Goal: Task Accomplishment & Management: Manage account settings

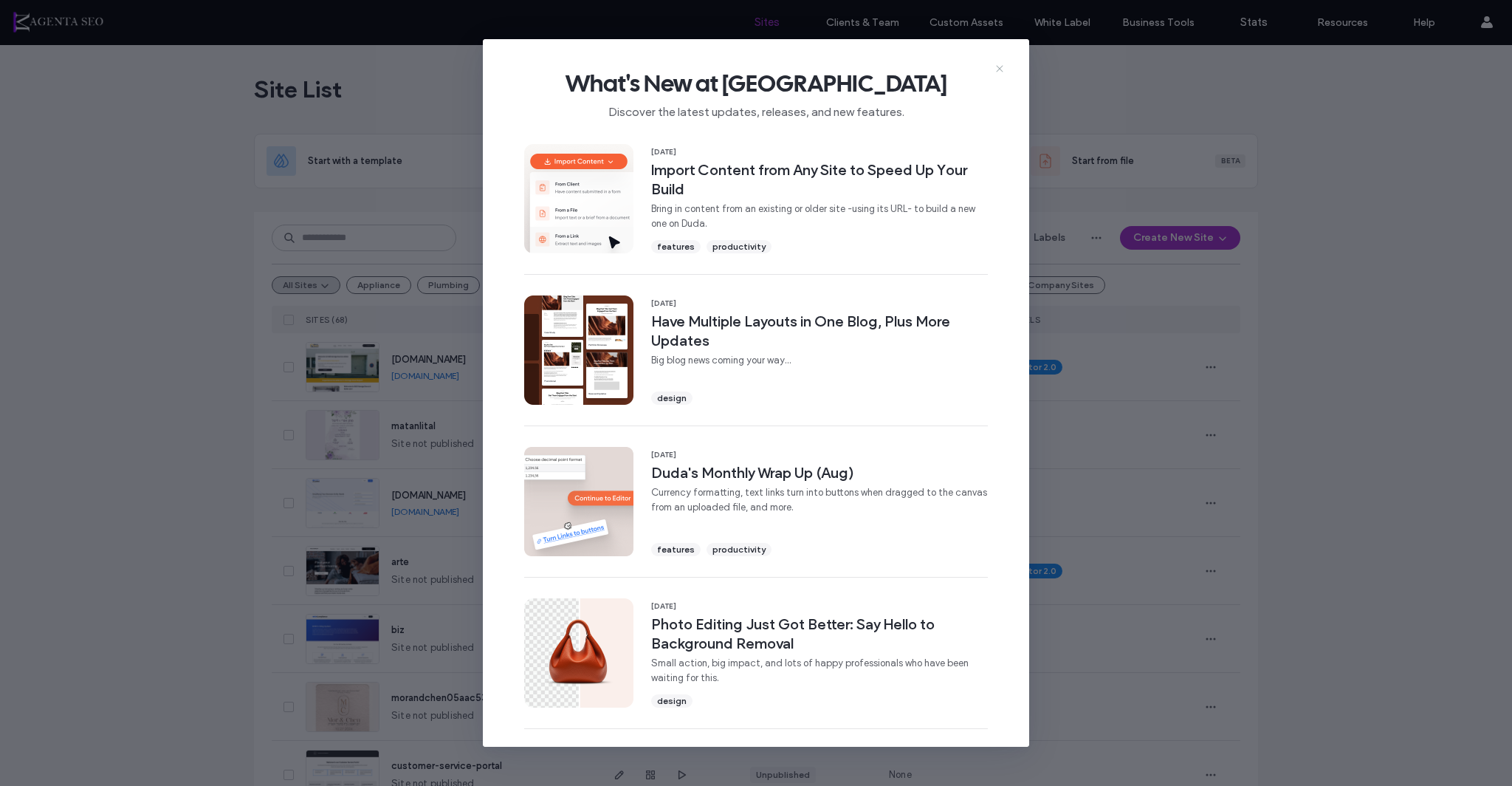
click at [997, 63] on icon at bounding box center [1000, 68] width 12 height 12
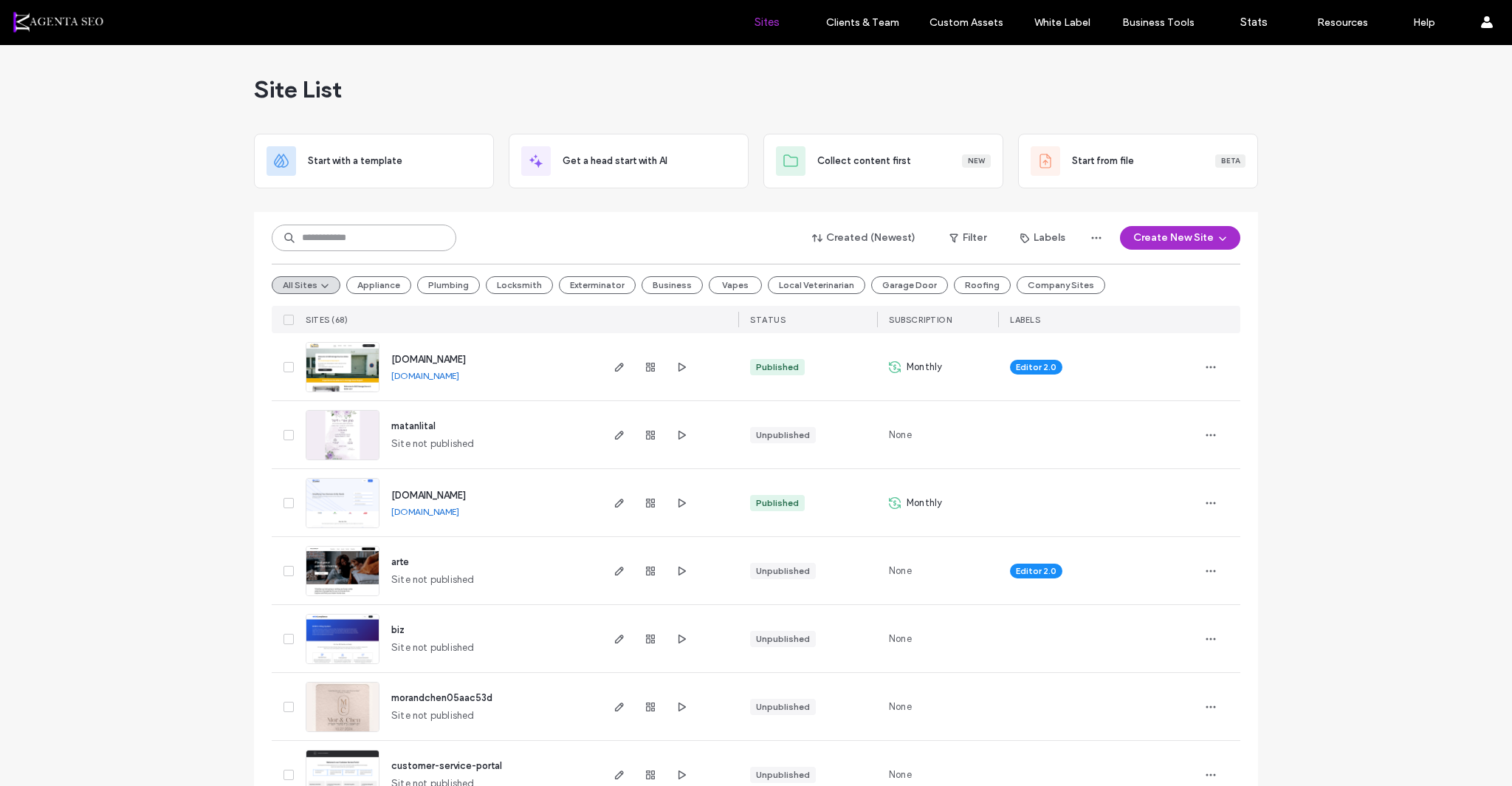
click at [378, 241] on input at bounding box center [364, 238] width 184 height 27
type input "**"
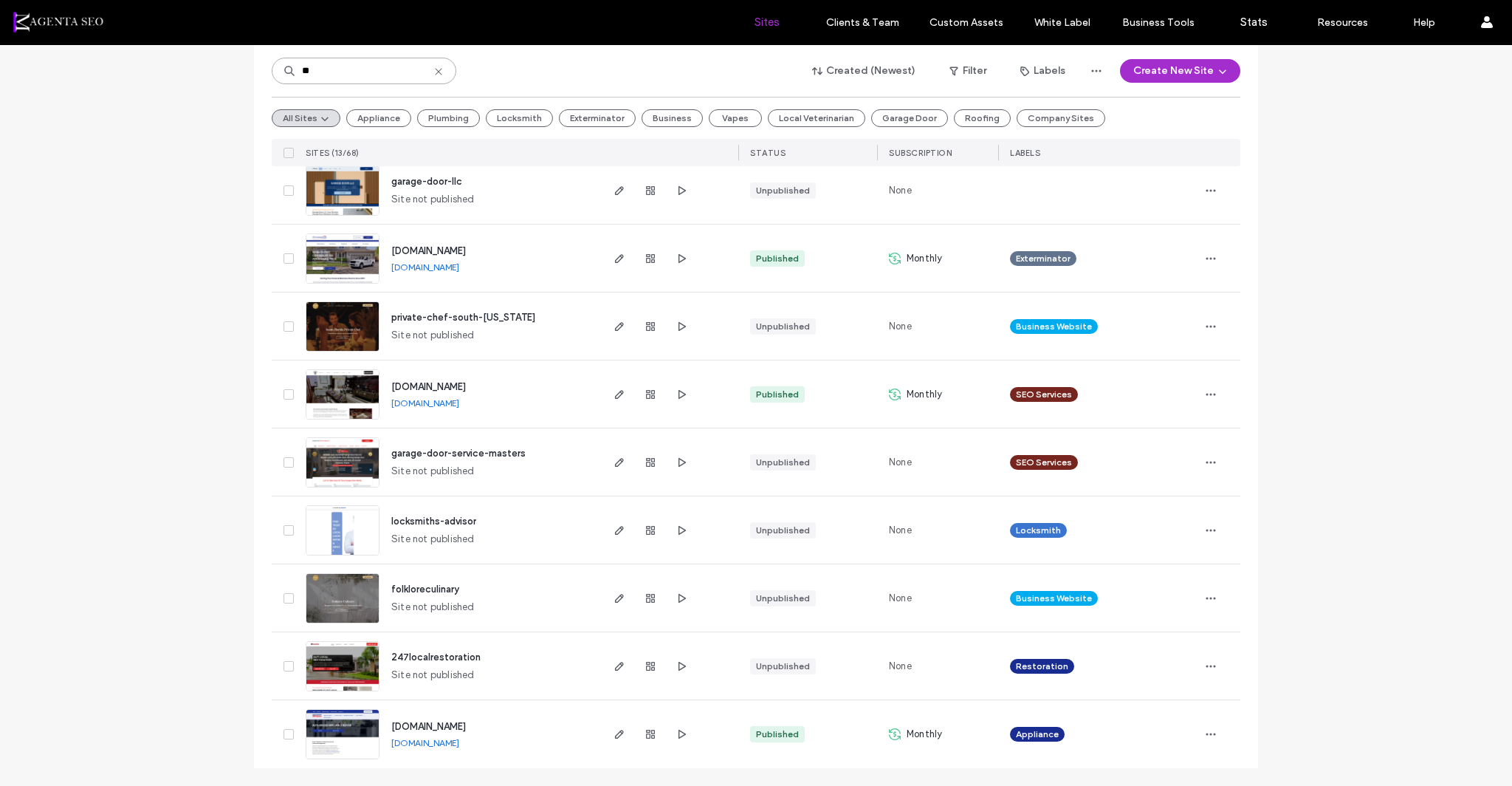
scroll to position [448, 0]
click at [389, 396] on div "[DOMAIN_NAME] [DOMAIN_NAME]" at bounding box center [489, 394] width 219 height 67
click at [361, 401] on img at bounding box center [343, 420] width 73 height 100
click at [350, 404] on img at bounding box center [343, 420] width 73 height 100
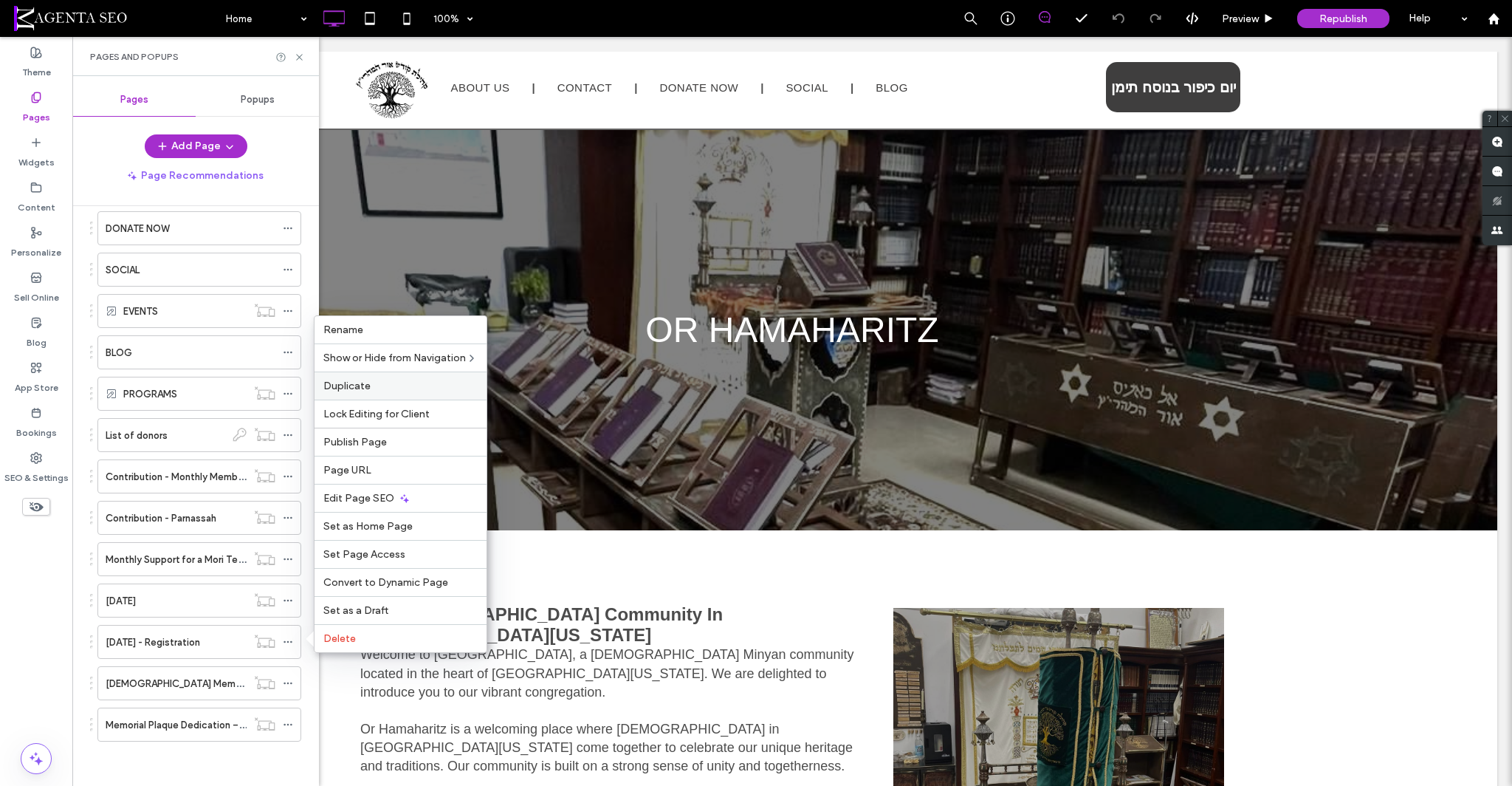
click at [426, 389] on label "Duplicate" at bounding box center [400, 386] width 154 height 13
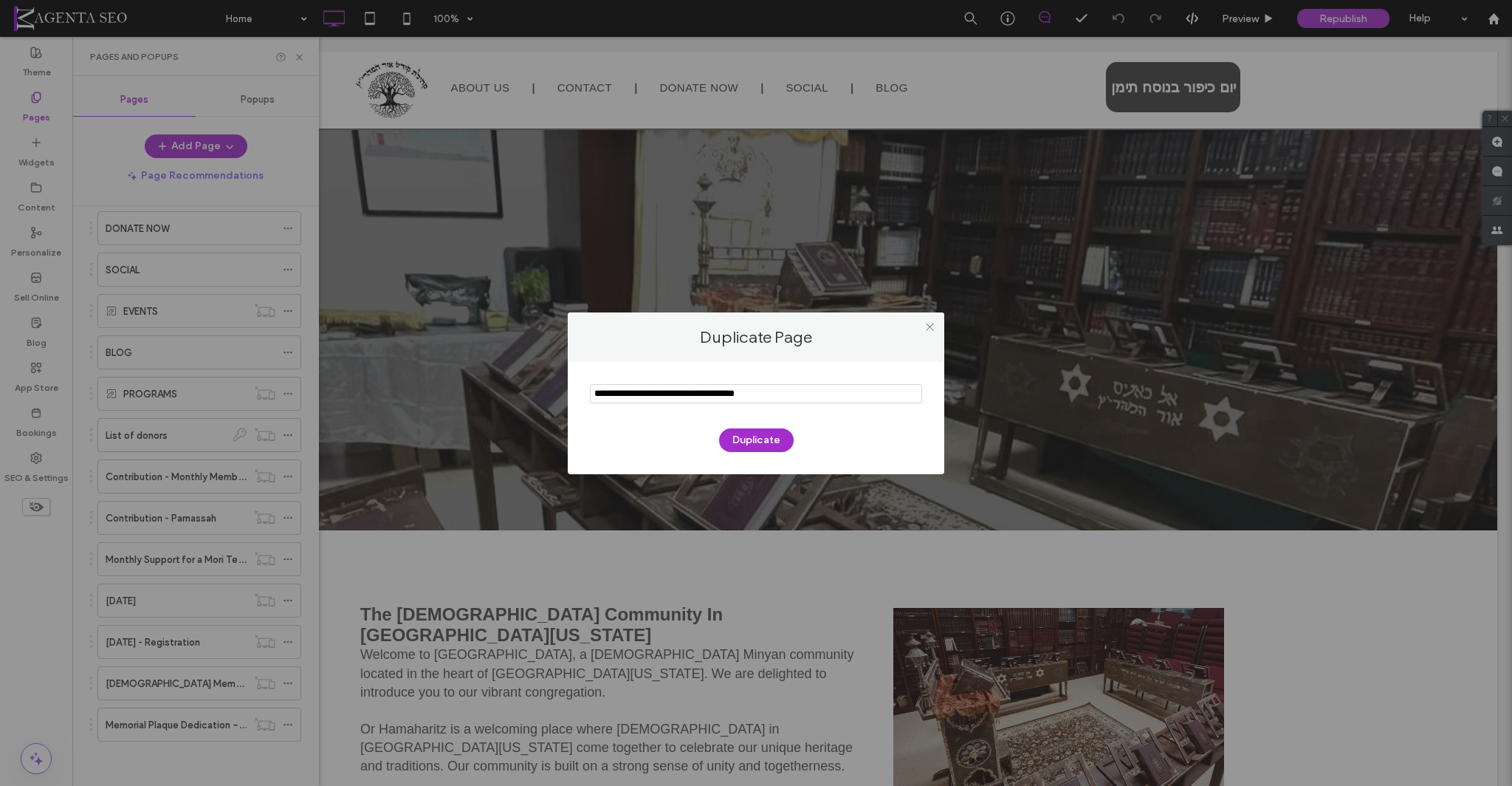
drag, startPoint x: 632, startPoint y: 392, endPoint x: 590, endPoint y: 391, distance: 42.0
click at [590, 391] on input "notEmpty" at bounding box center [756, 393] width 333 height 19
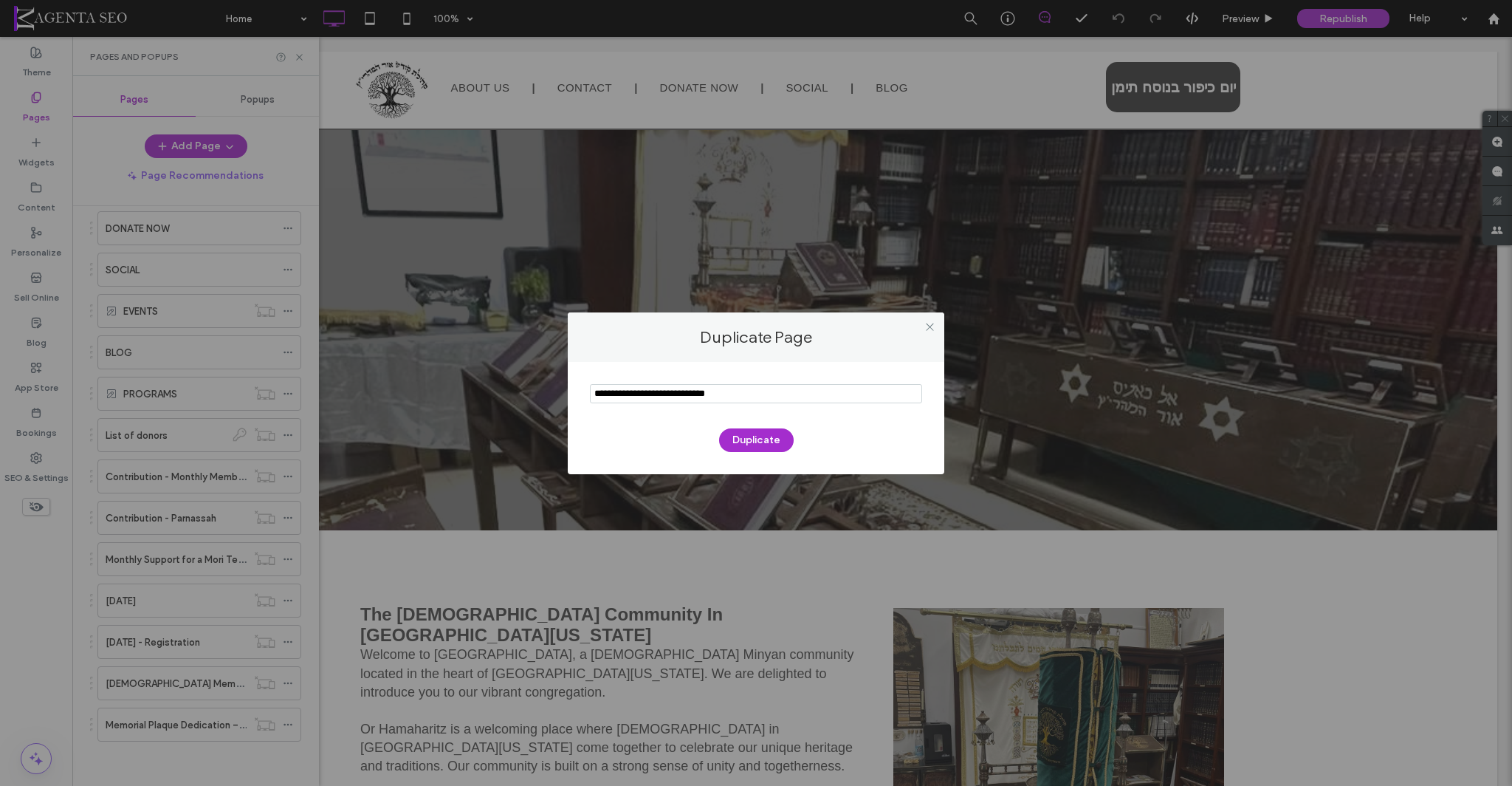
click at [737, 394] on input "notEmpty" at bounding box center [756, 393] width 333 height 19
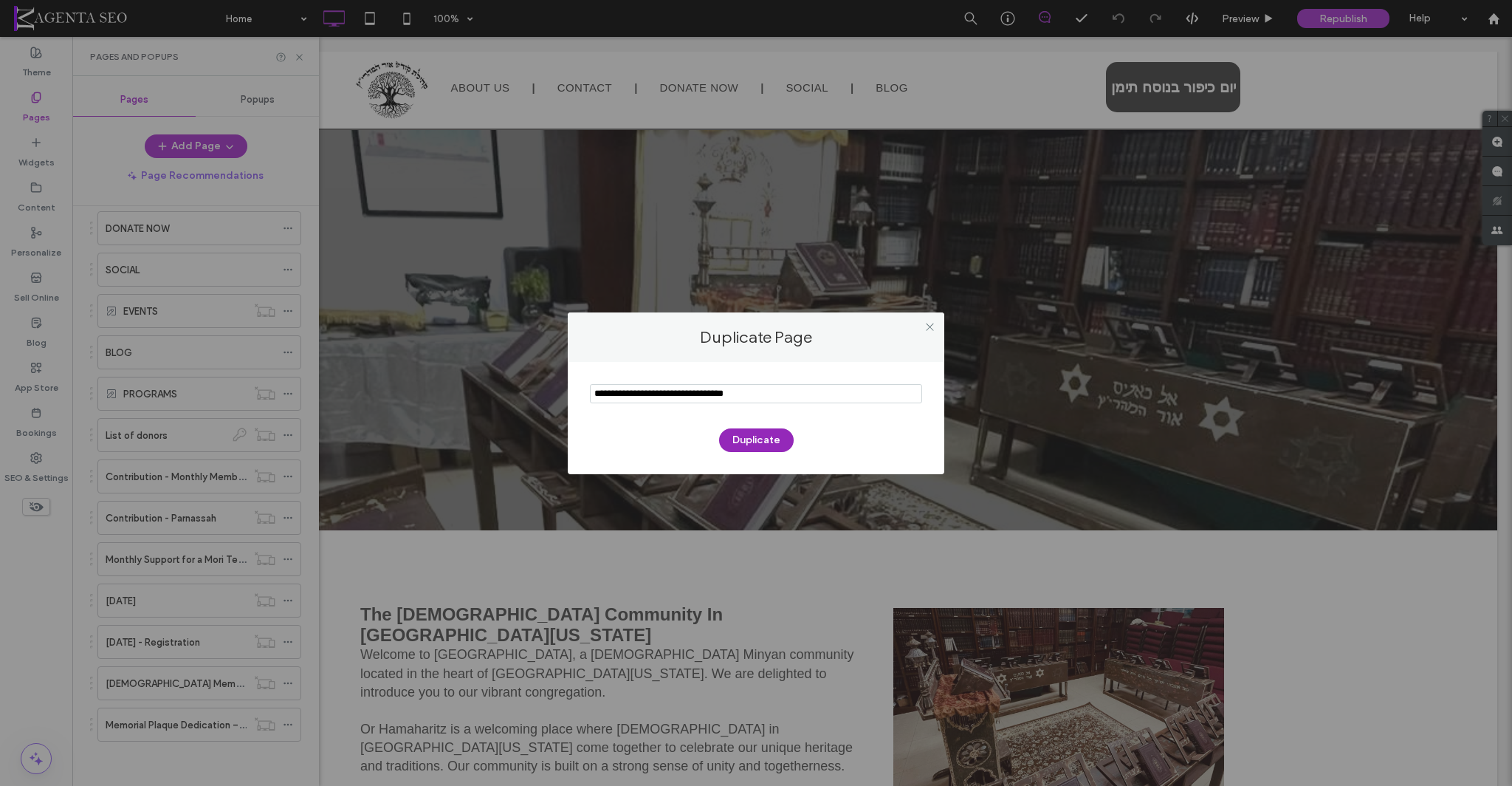
type input "**********"
click at [761, 437] on button "Duplicate" at bounding box center [756, 440] width 75 height 24
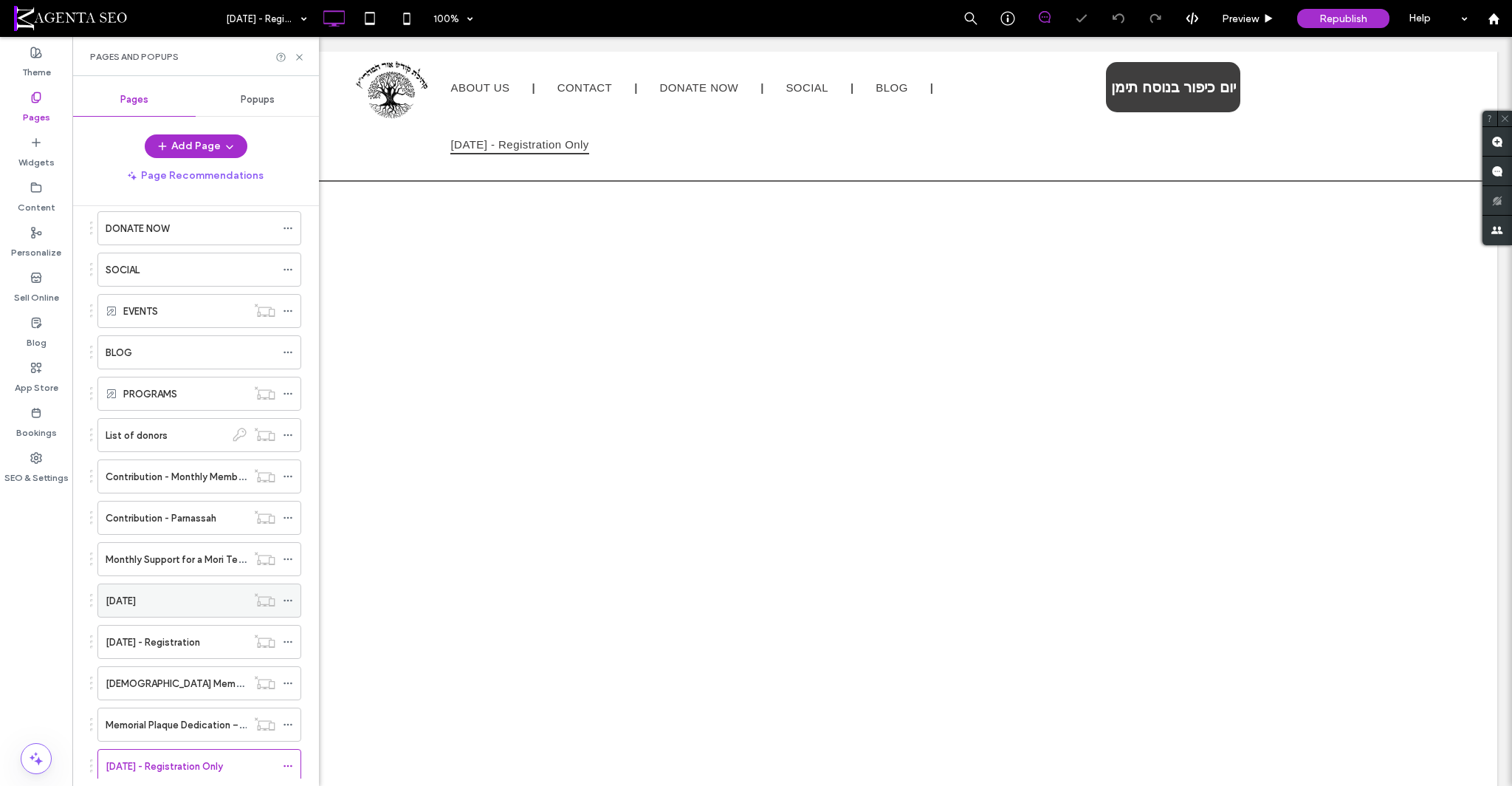
scroll to position [315, 0]
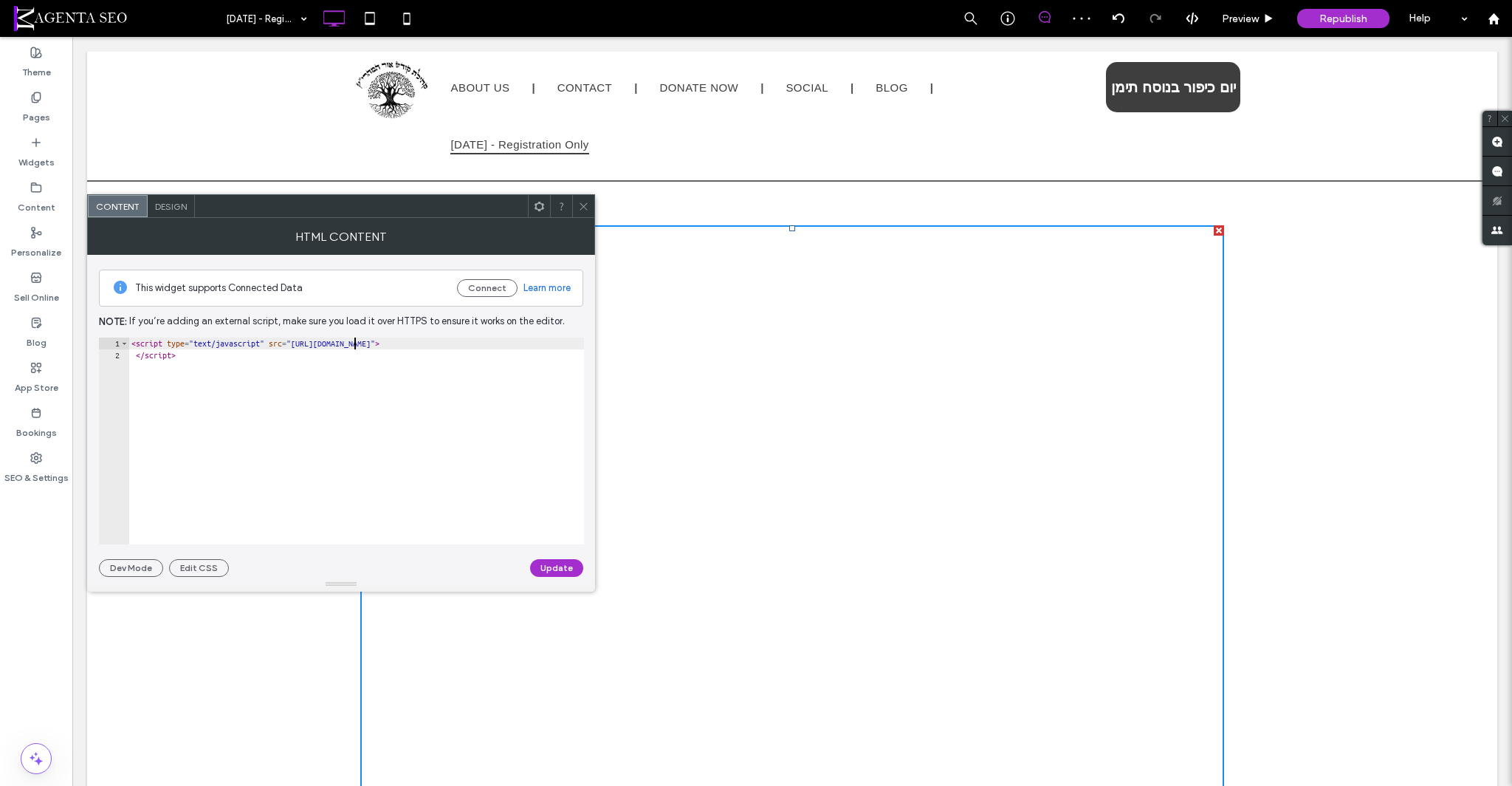
click at [357, 340] on div "< script type = "text/javascript" src = "[URL][DOMAIN_NAME]" > </ script >" at bounding box center [357, 452] width 458 height 230
drag, startPoint x: 153, startPoint y: 357, endPoint x: 57, endPoint y: 323, distance: 101.8
click at [57, 323] on body ".wqwq-1{fill:#231f20;} .cls-1q, .cls-2q { fill-rule: evenodd; } .cls-2q { fill:…" at bounding box center [756, 393] width 1512 height 786
paste textarea "Cursor at row 1"
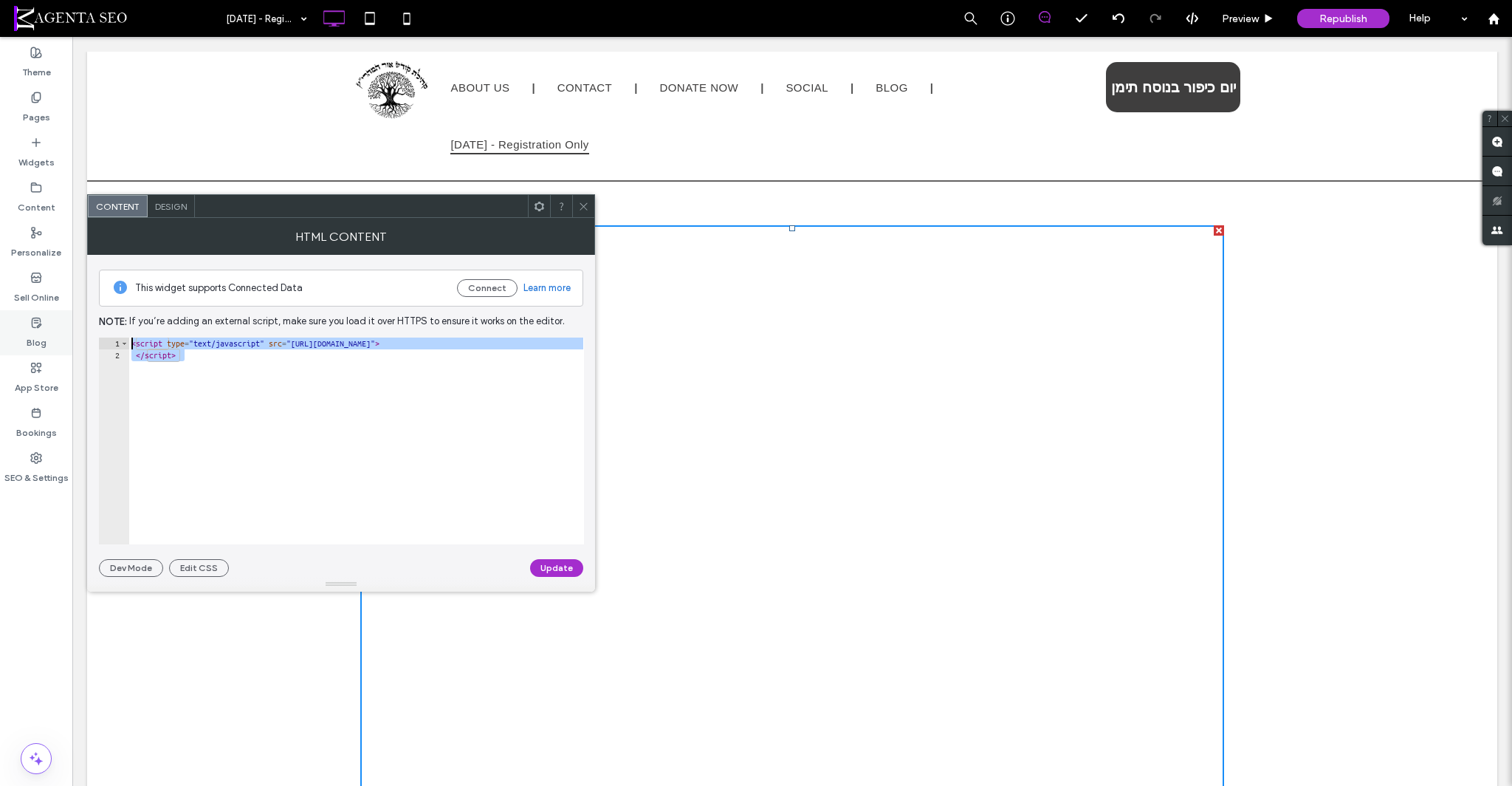
type textarea "**********"
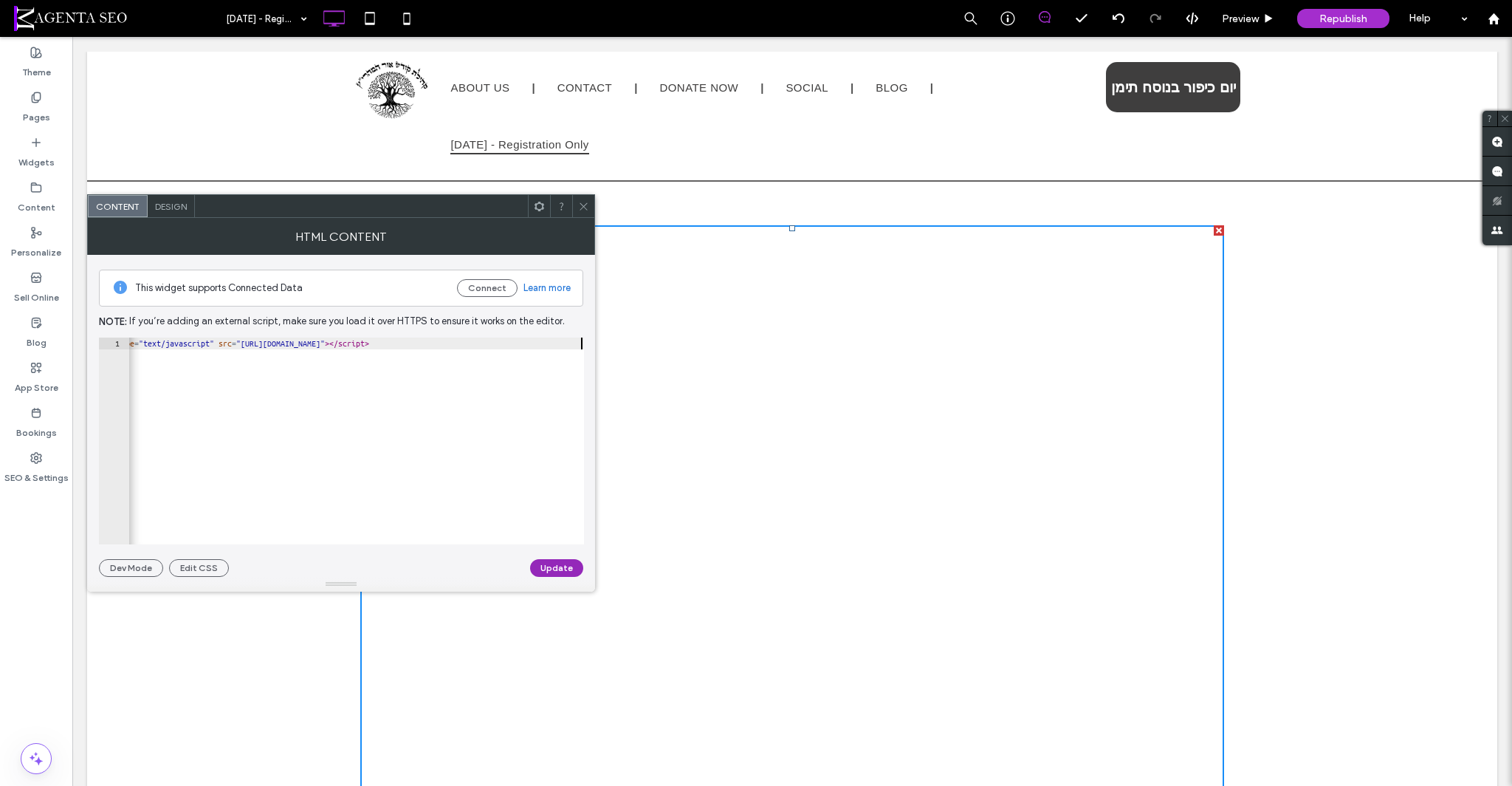
click at [556, 564] on button "Update" at bounding box center [557, 568] width 53 height 18
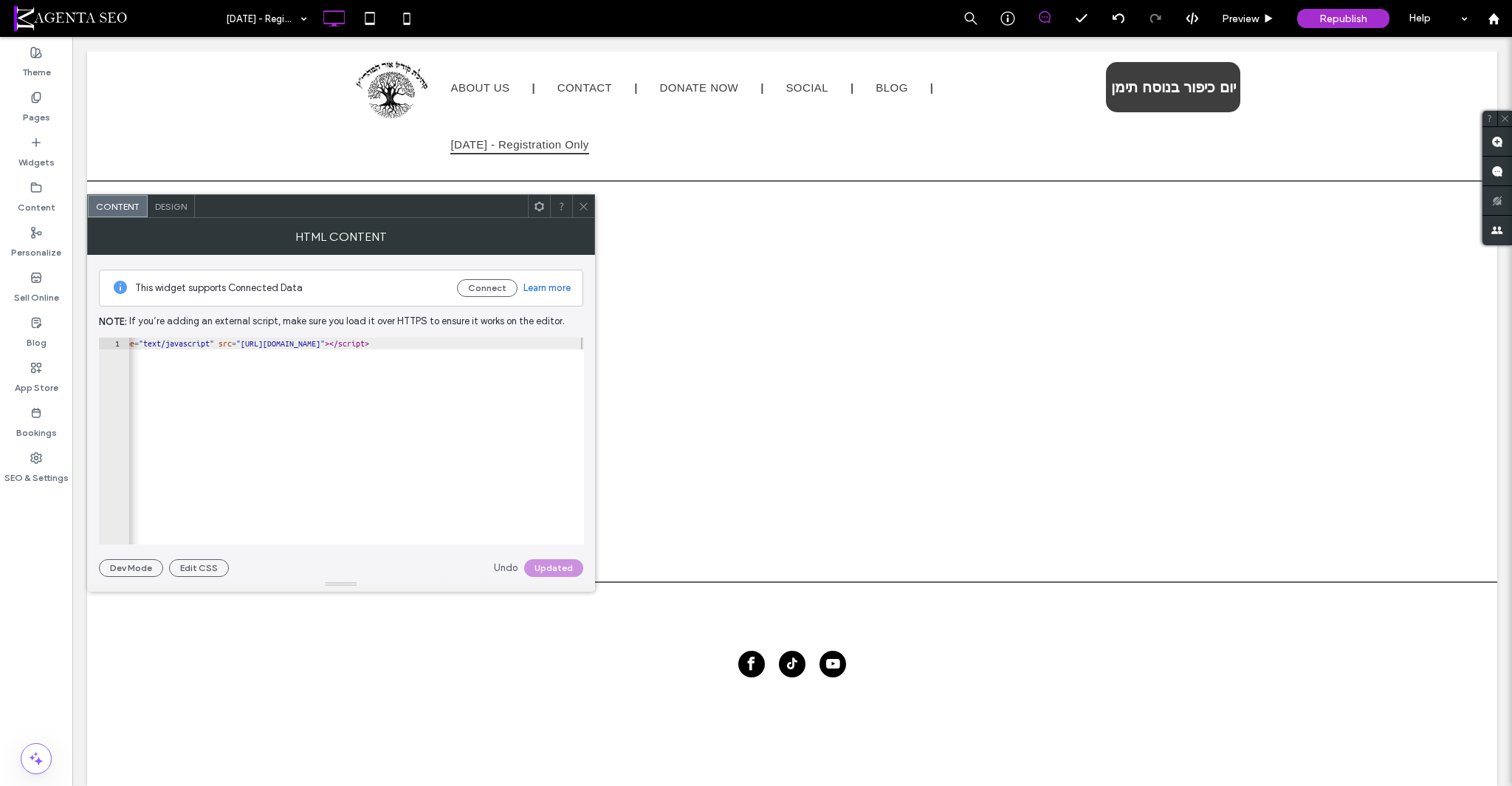
click at [580, 209] on icon at bounding box center [583, 206] width 11 height 11
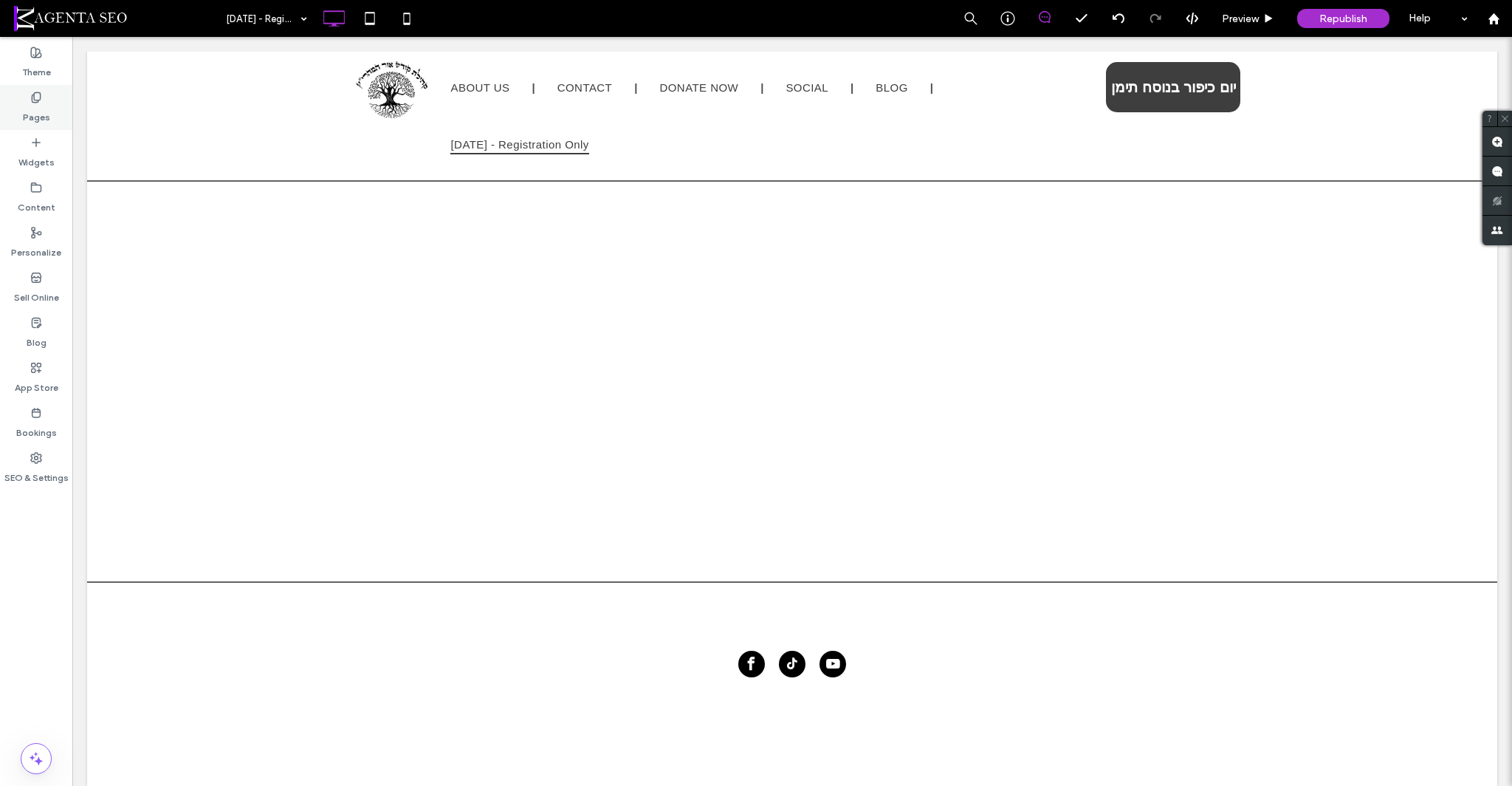
click at [54, 119] on div "Pages" at bounding box center [36, 107] width 73 height 45
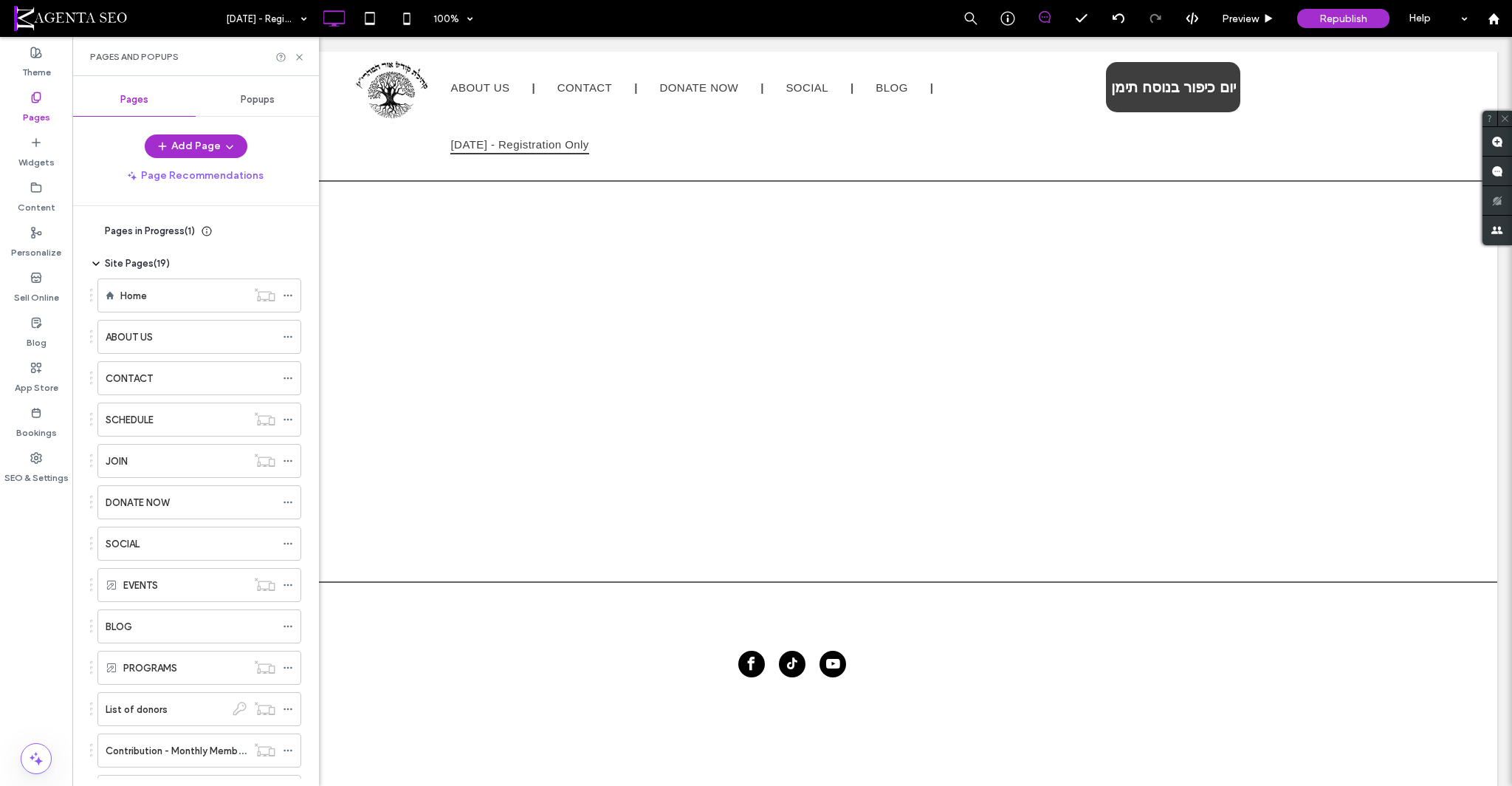
scroll to position [315, 0]
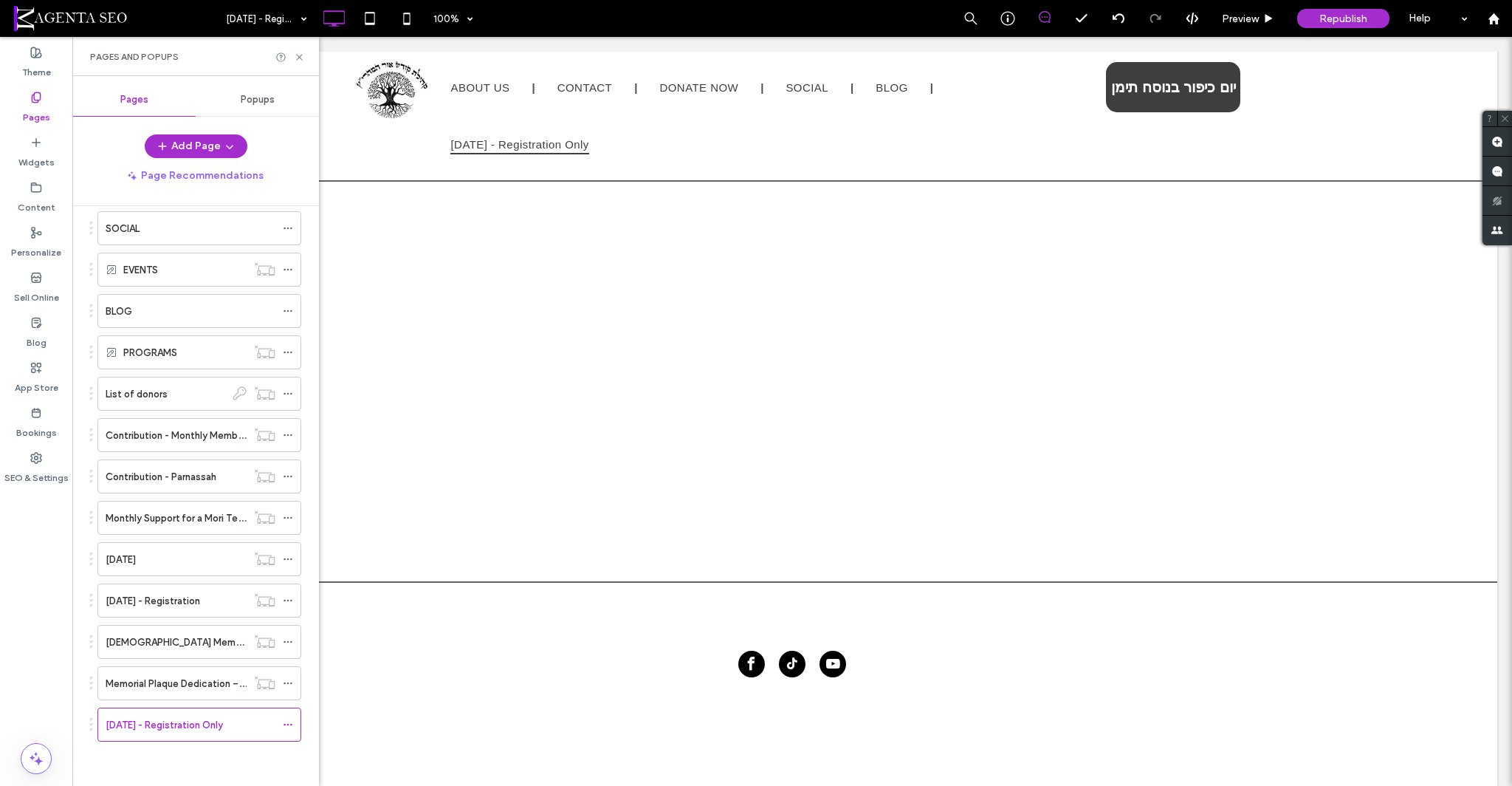
click at [215, 721] on label "[DATE] - Registration Only" at bounding box center [164, 725] width 117 height 26
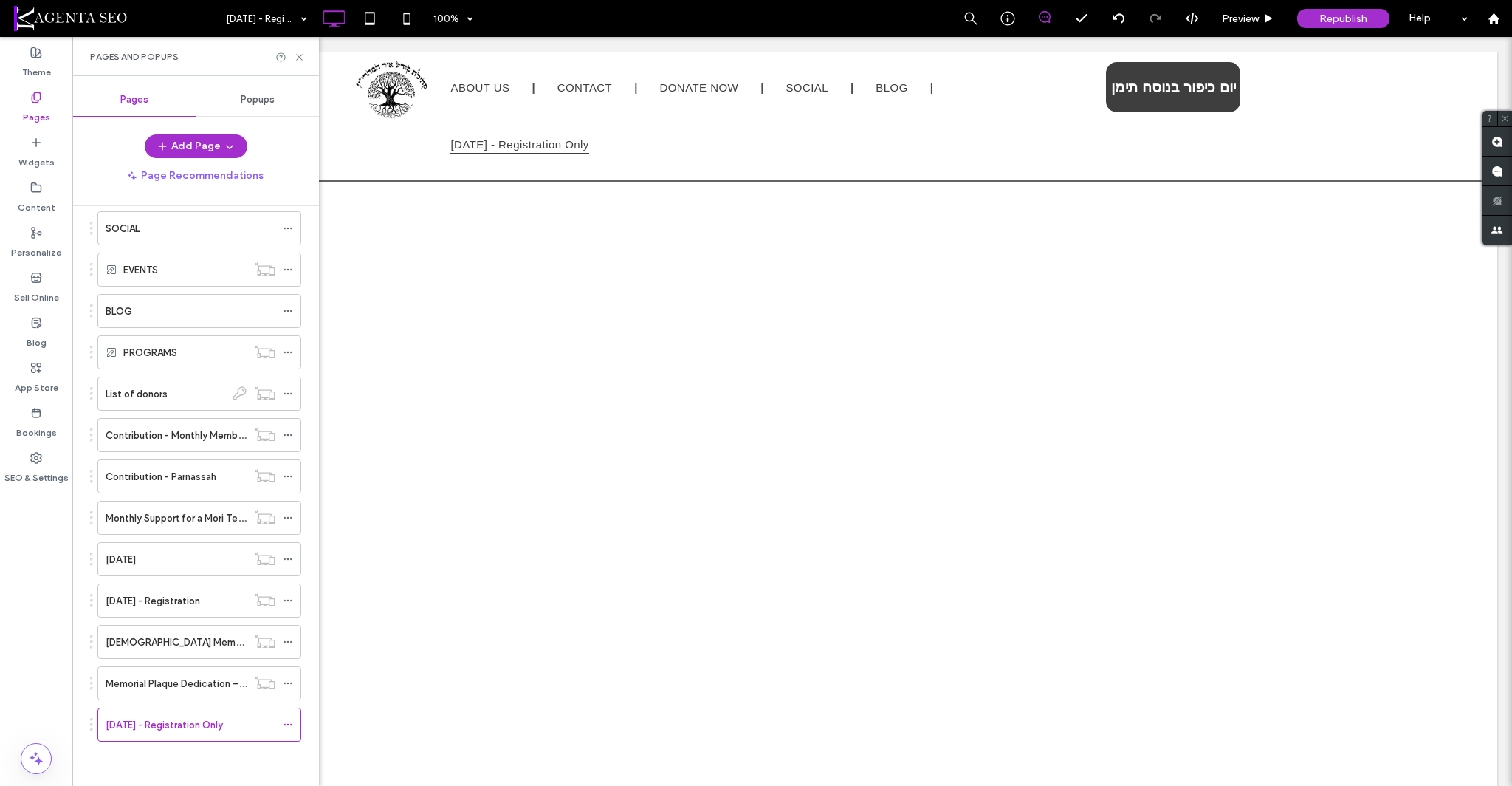
scroll to position [0, 0]
click at [285, 721] on icon at bounding box center [287, 724] width 10 height 10
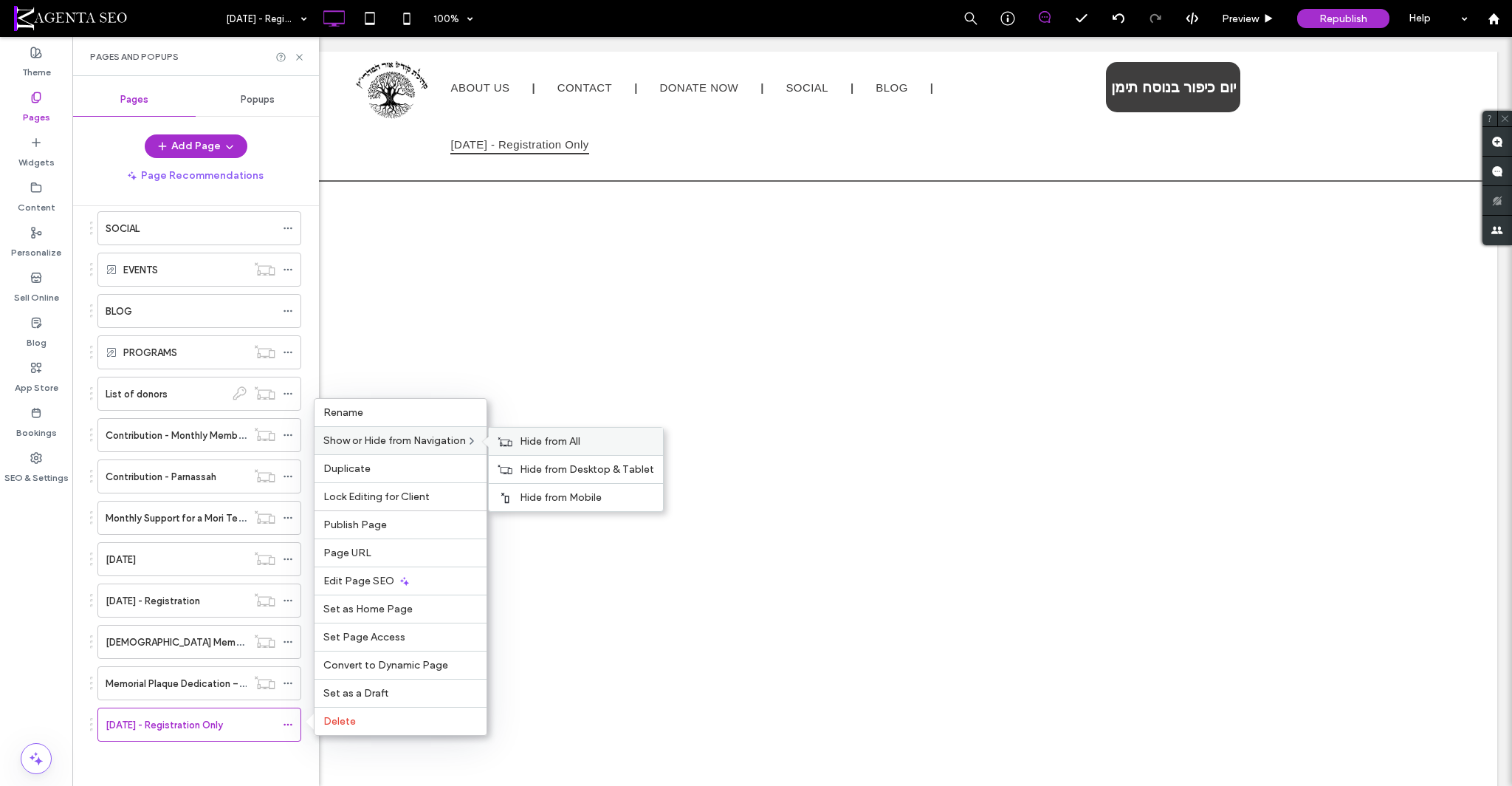
click at [633, 449] on div "Hide from All" at bounding box center [576, 441] width 174 height 28
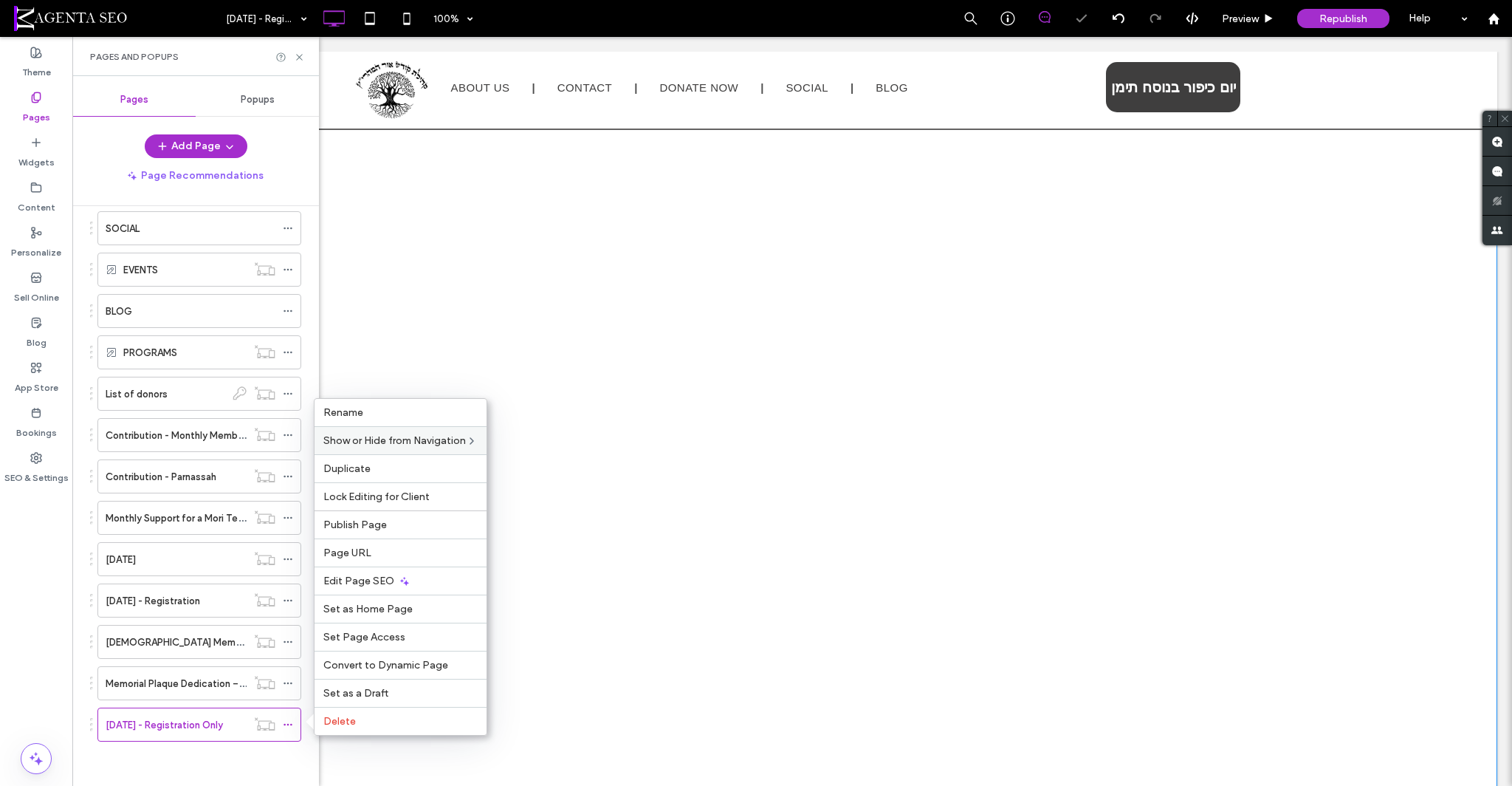
drag, startPoint x: 1244, startPoint y: 517, endPoint x: 1317, endPoint y: 553, distance: 81.4
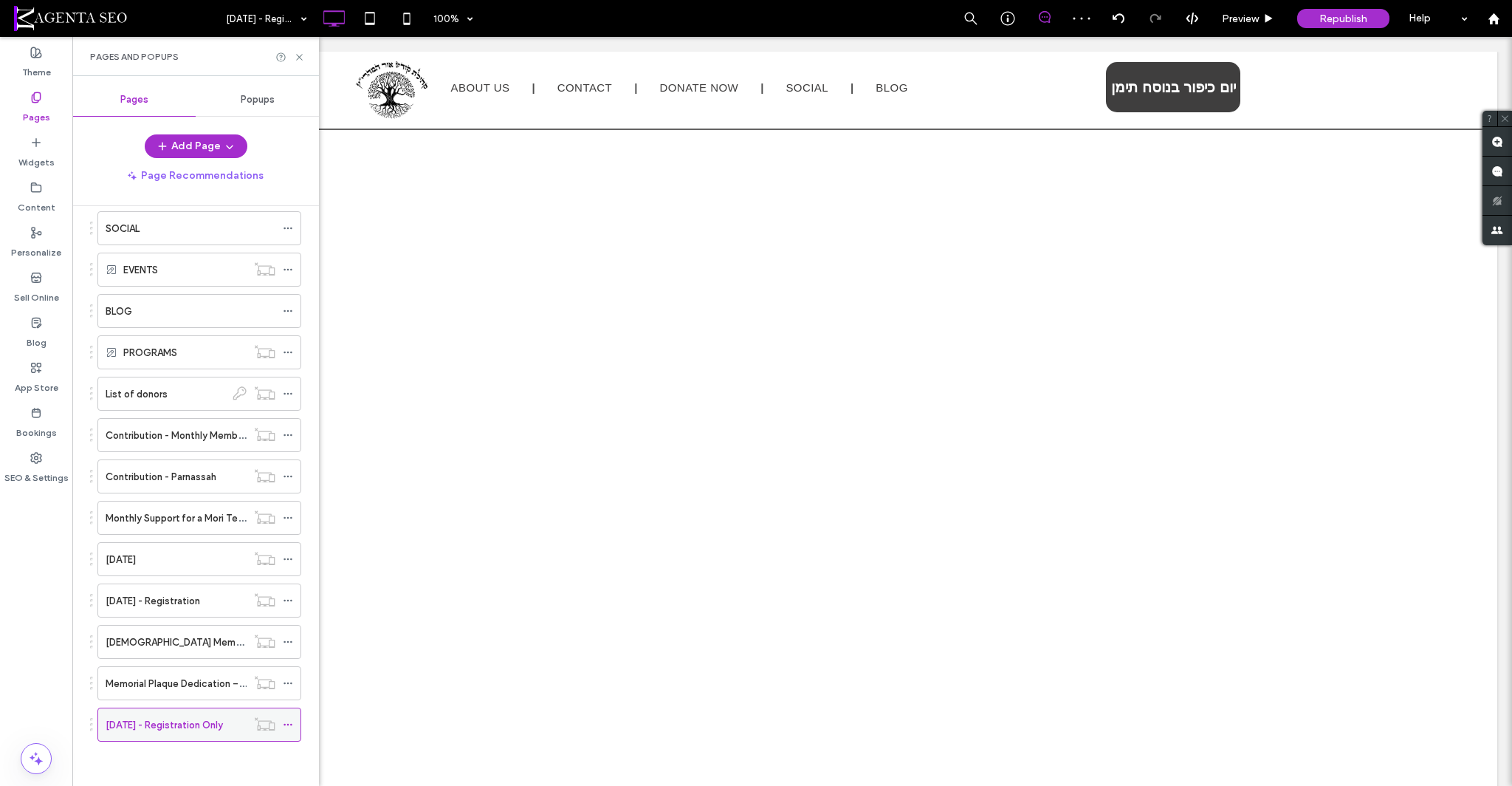
click at [287, 722] on icon at bounding box center [287, 724] width 10 height 10
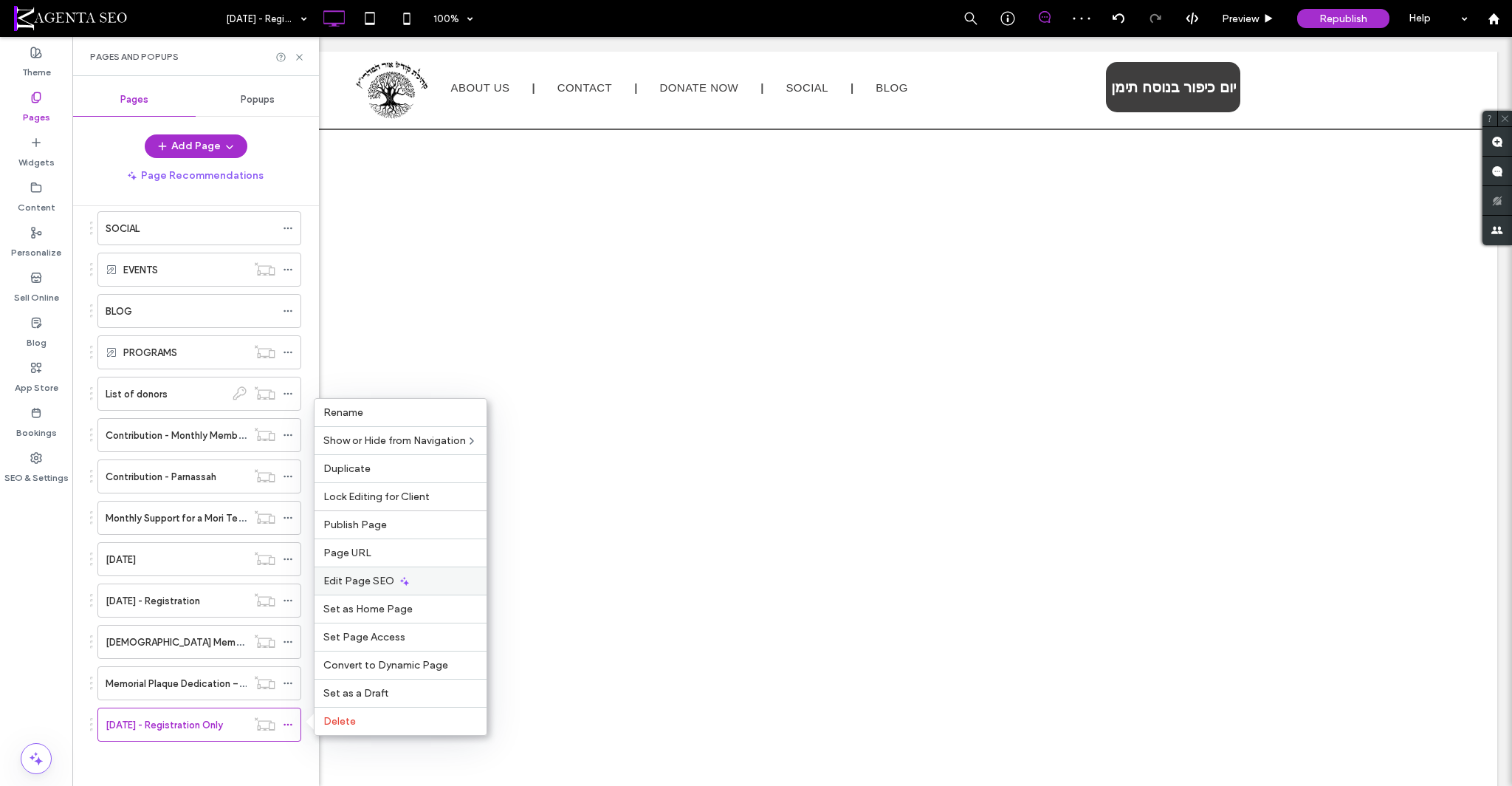
click at [416, 589] on div "Edit Page SEO" at bounding box center [400, 581] width 172 height 28
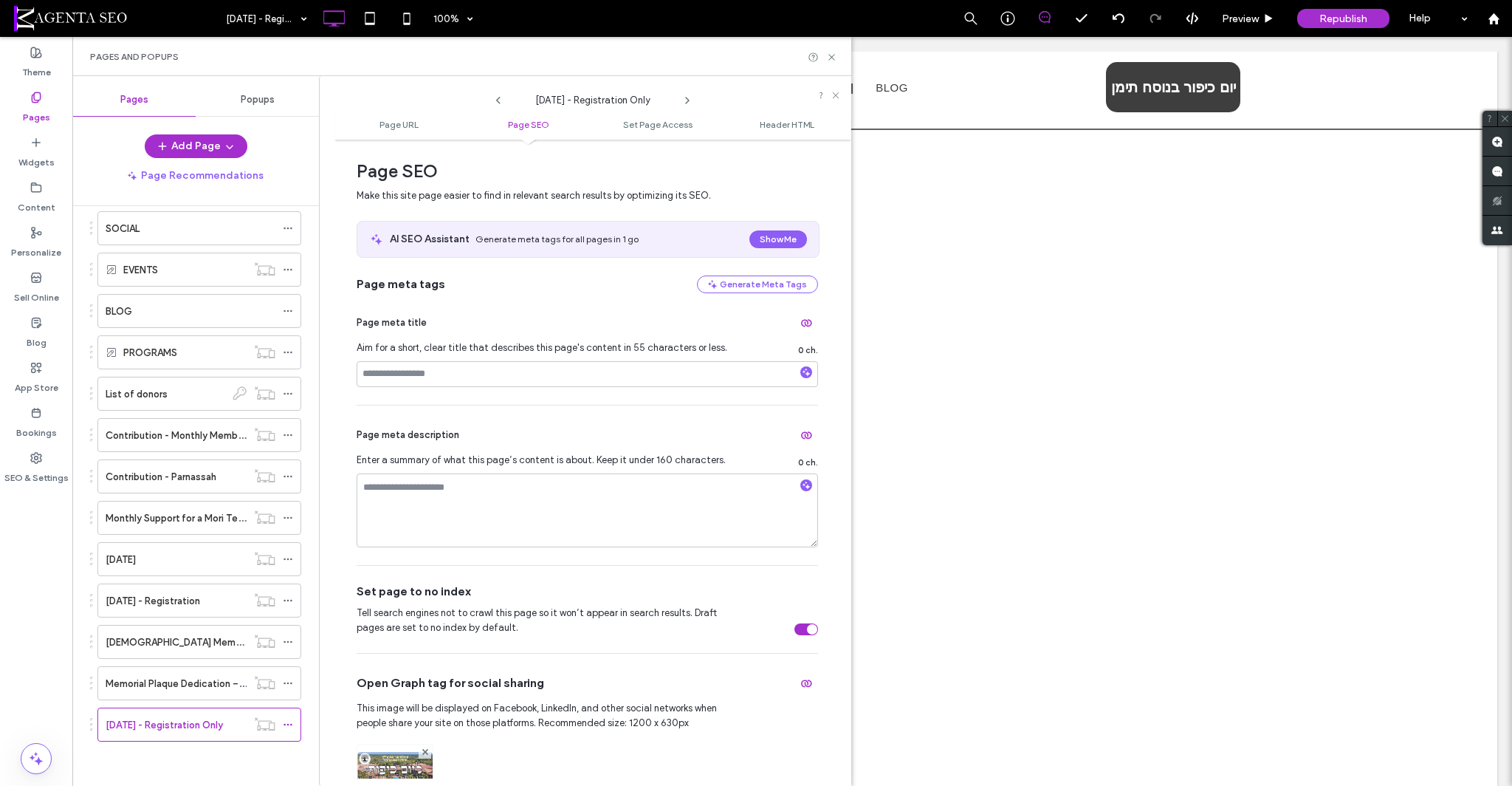
scroll to position [468, 0]
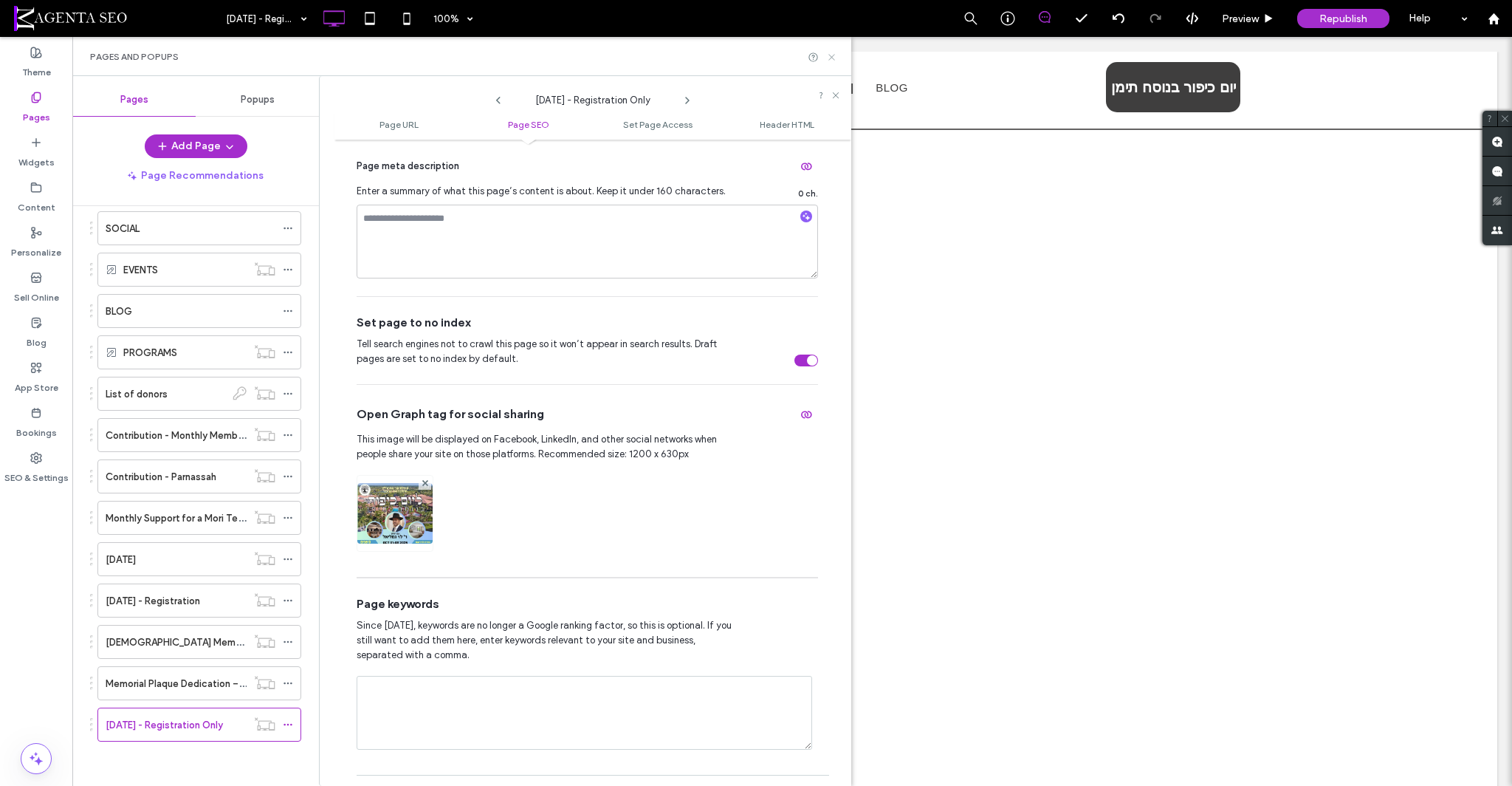
drag, startPoint x: 826, startPoint y: 54, endPoint x: 756, endPoint y: 18, distance: 78.7
click at [826, 54] on icon at bounding box center [832, 57] width 11 height 11
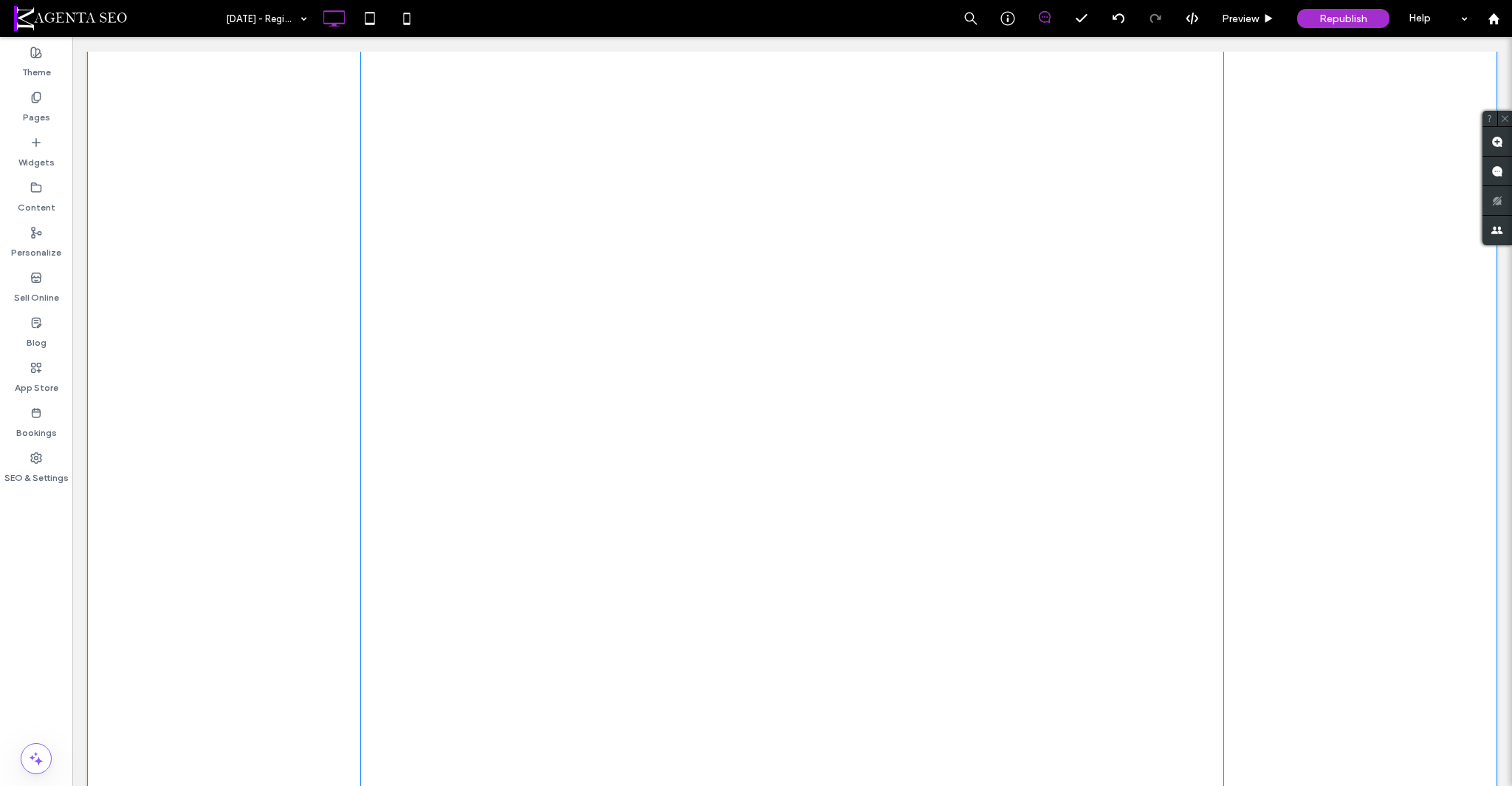
scroll to position [1784, 0]
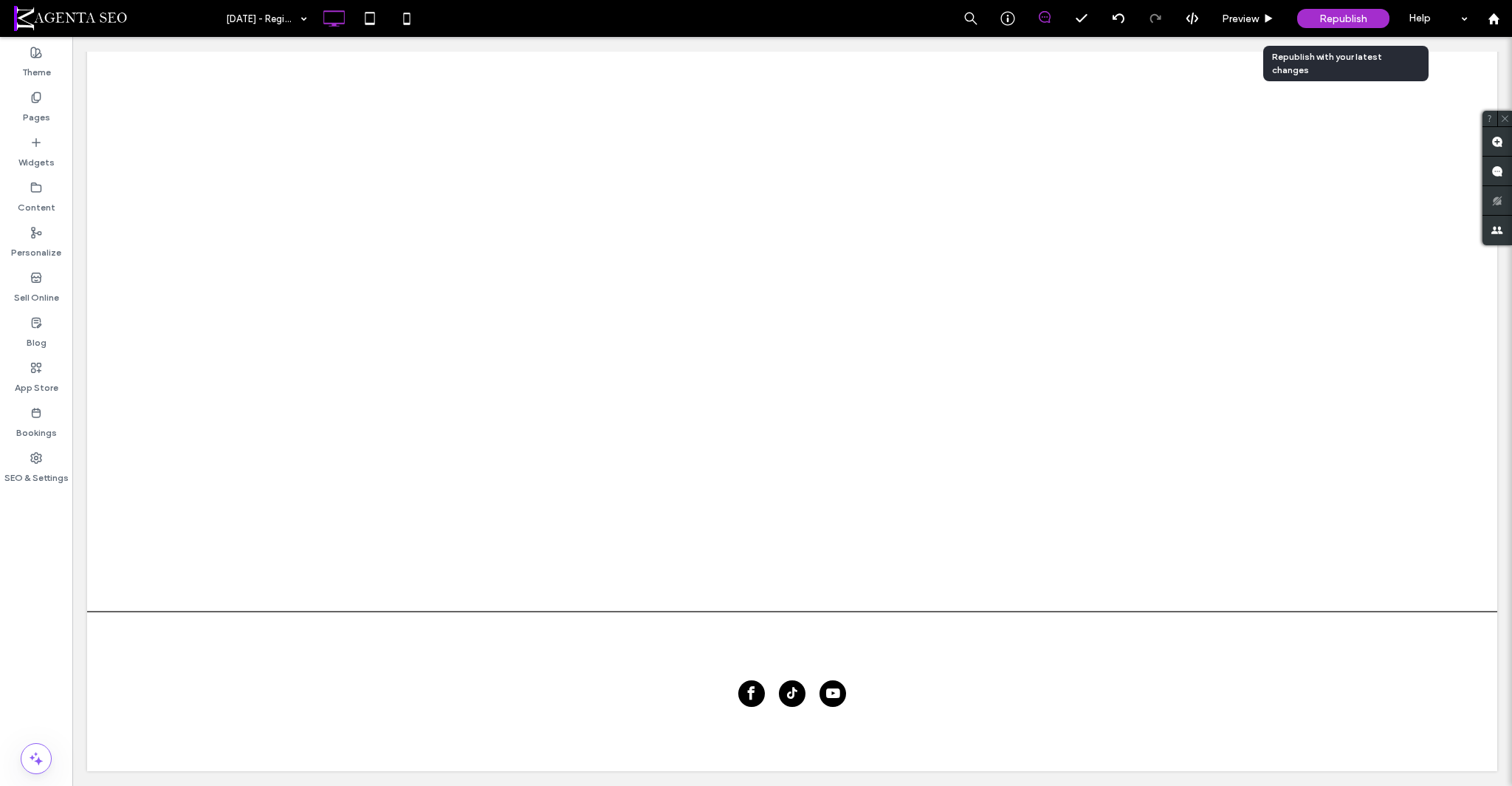
click at [1337, 21] on span "Republish" at bounding box center [1343, 19] width 48 height 13
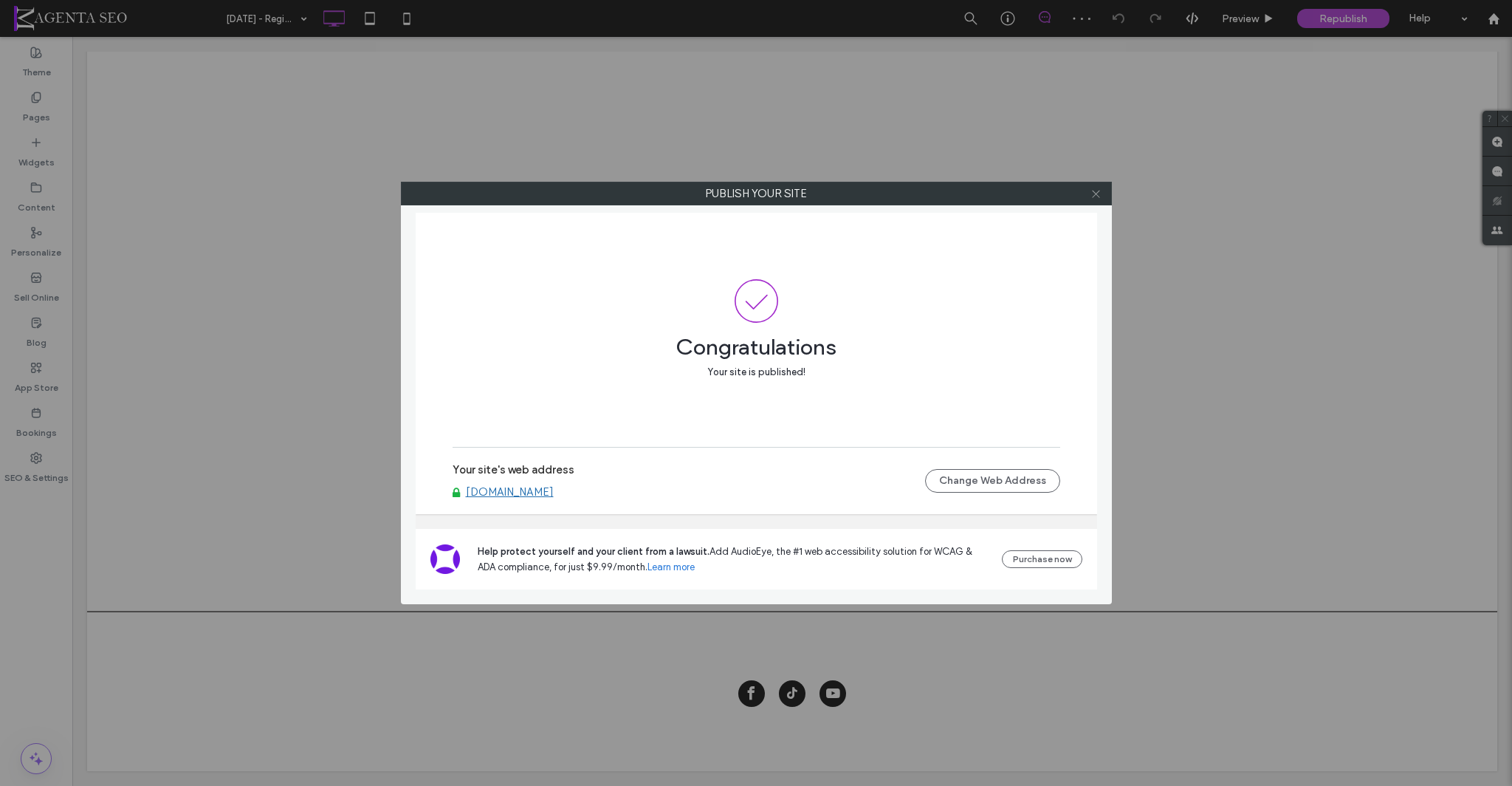
click at [1094, 194] on icon at bounding box center [1096, 194] width 11 height 11
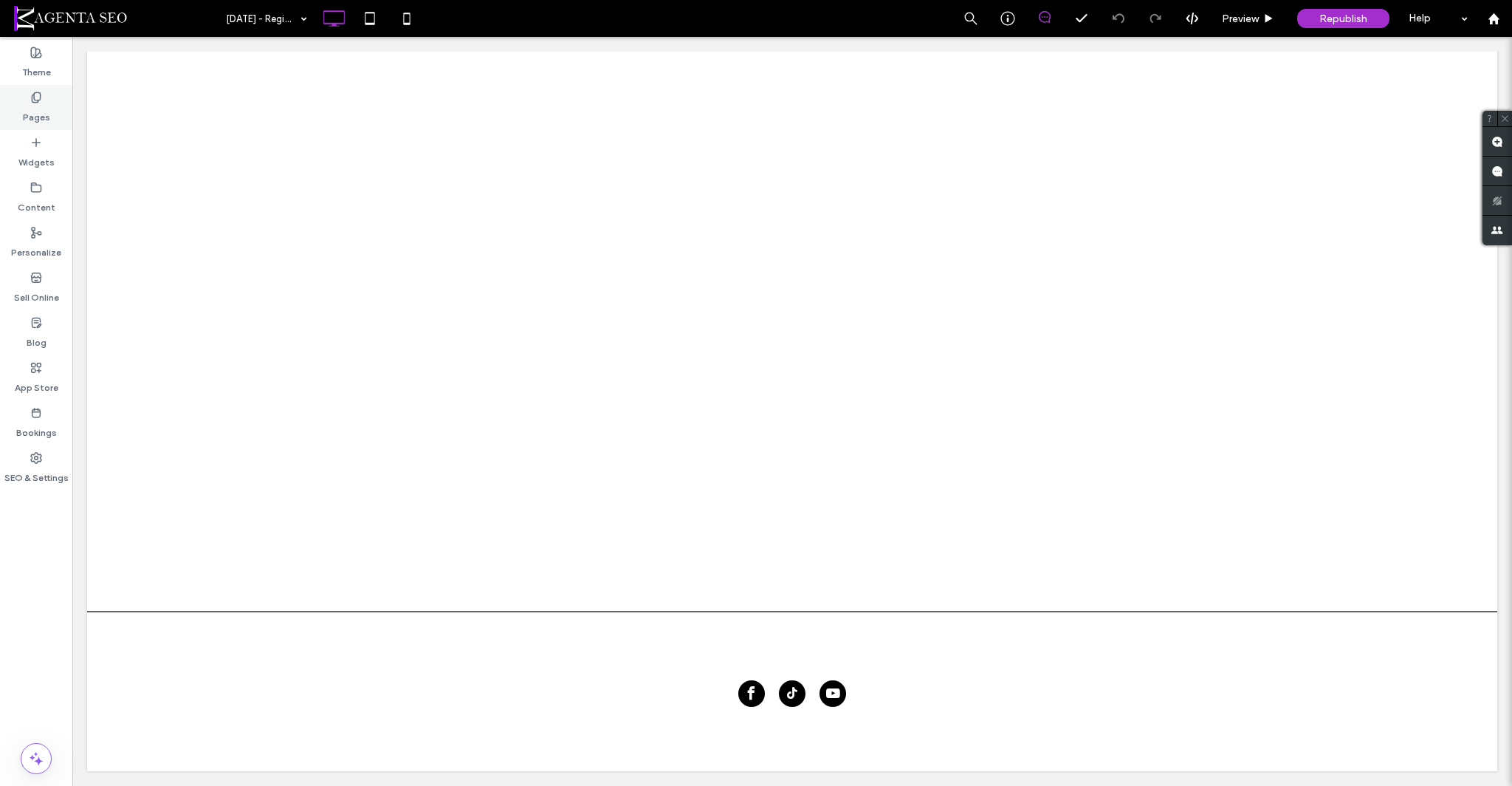
click at [28, 92] on div "Pages" at bounding box center [36, 107] width 73 height 45
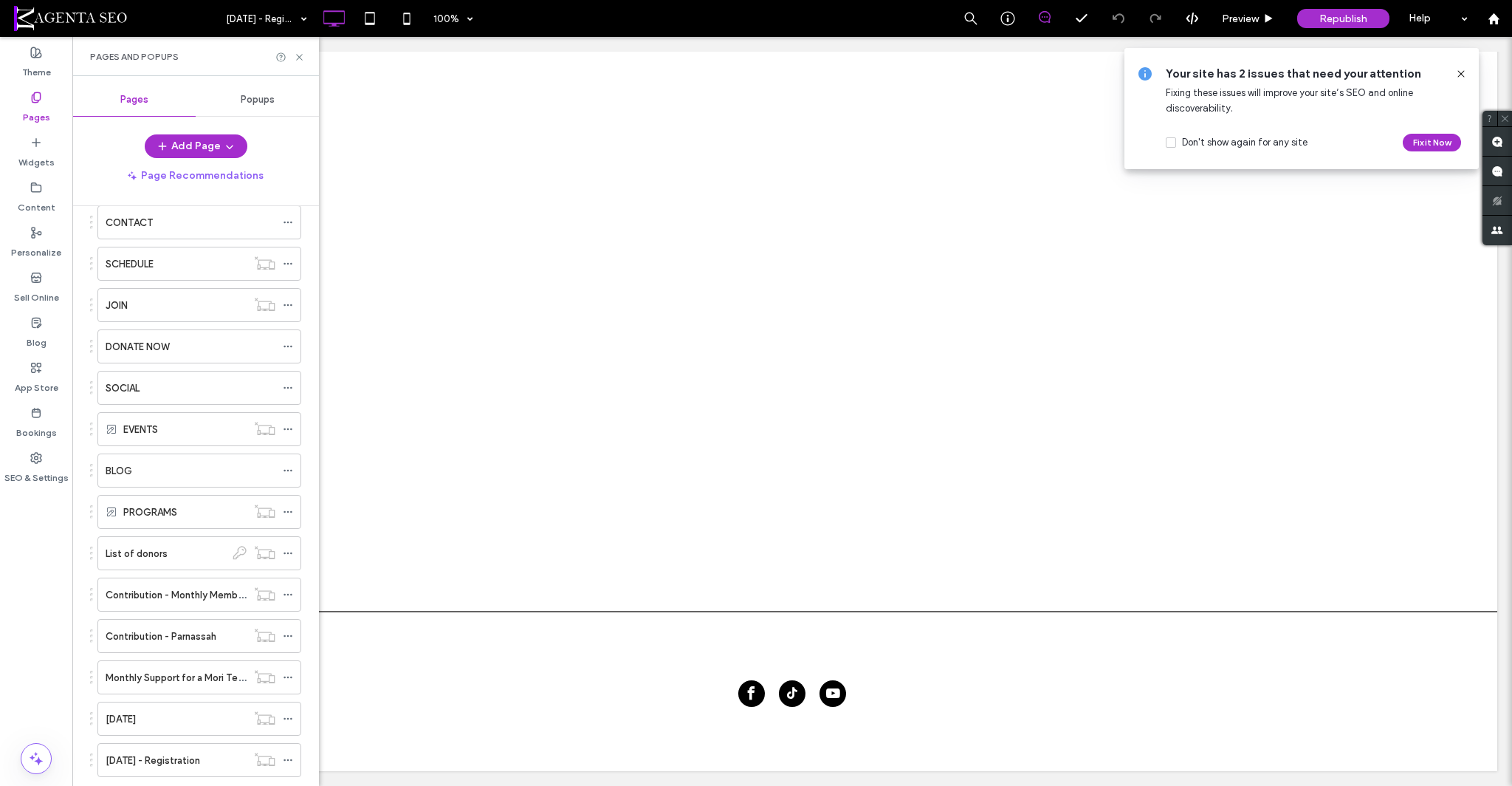
scroll to position [315, 0]
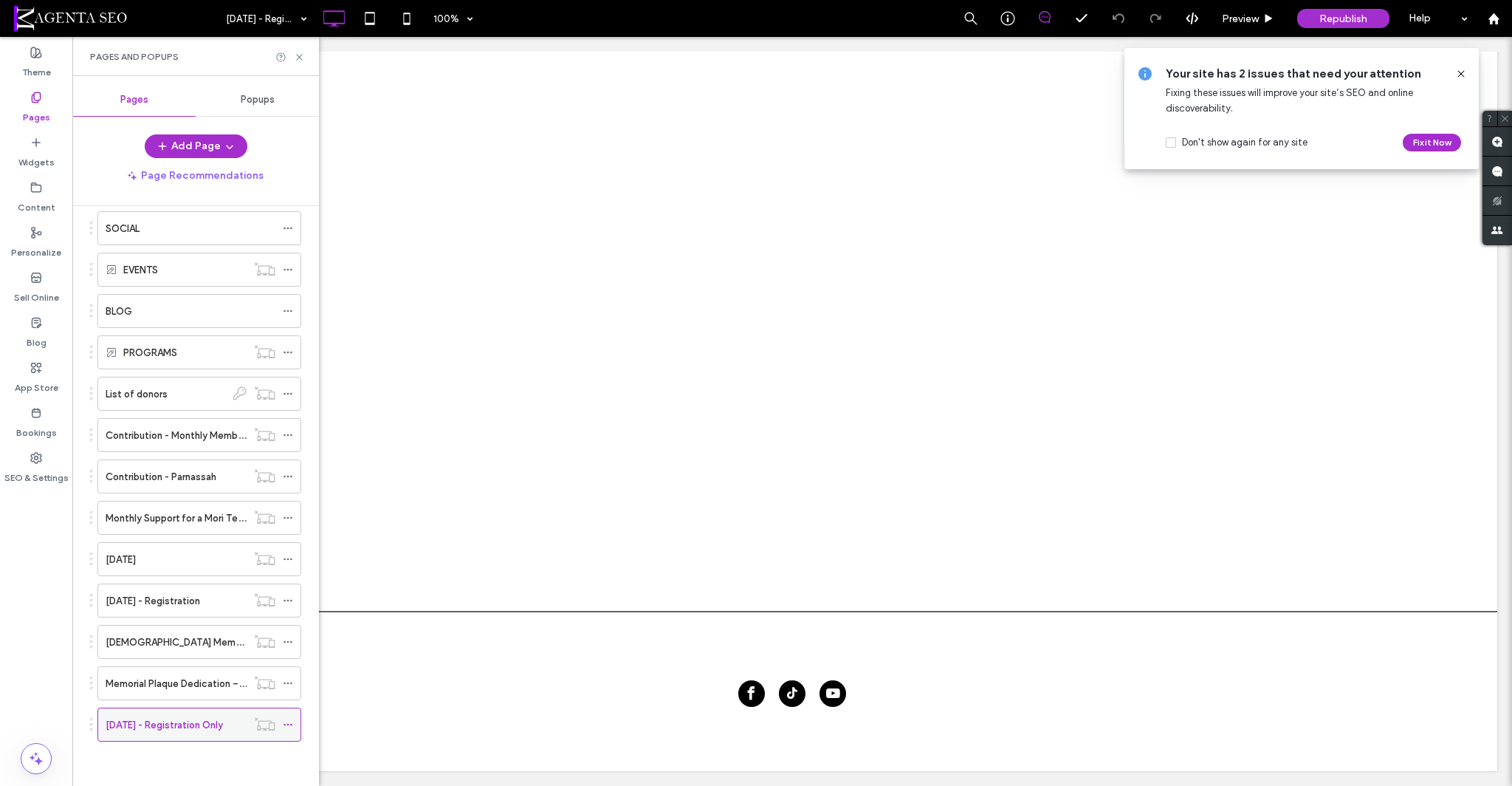
click at [293, 726] on div at bounding box center [291, 724] width 18 height 22
click at [290, 725] on icon at bounding box center [287, 724] width 10 height 10
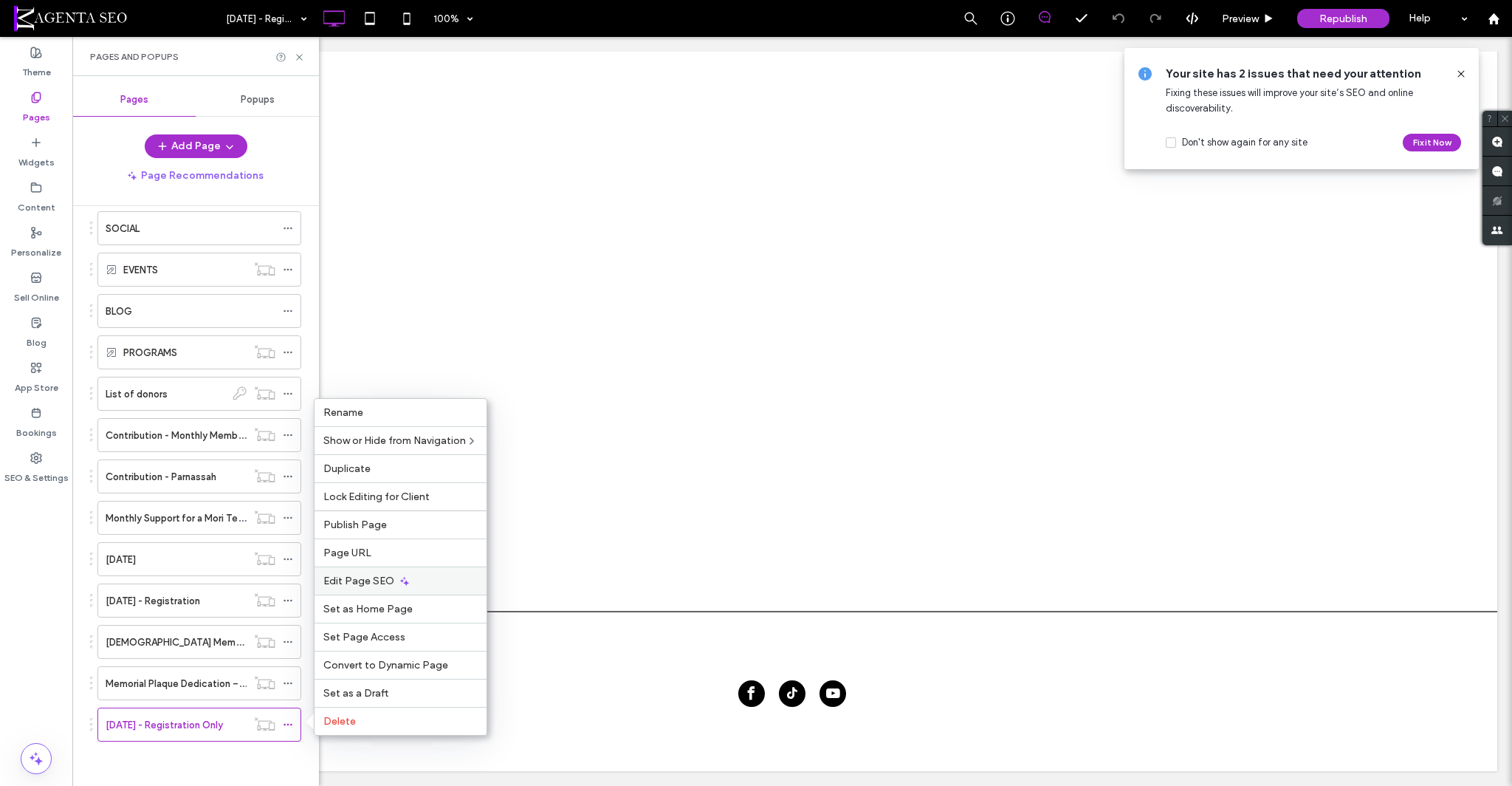
click at [416, 578] on div "Edit Page SEO" at bounding box center [400, 581] width 172 height 28
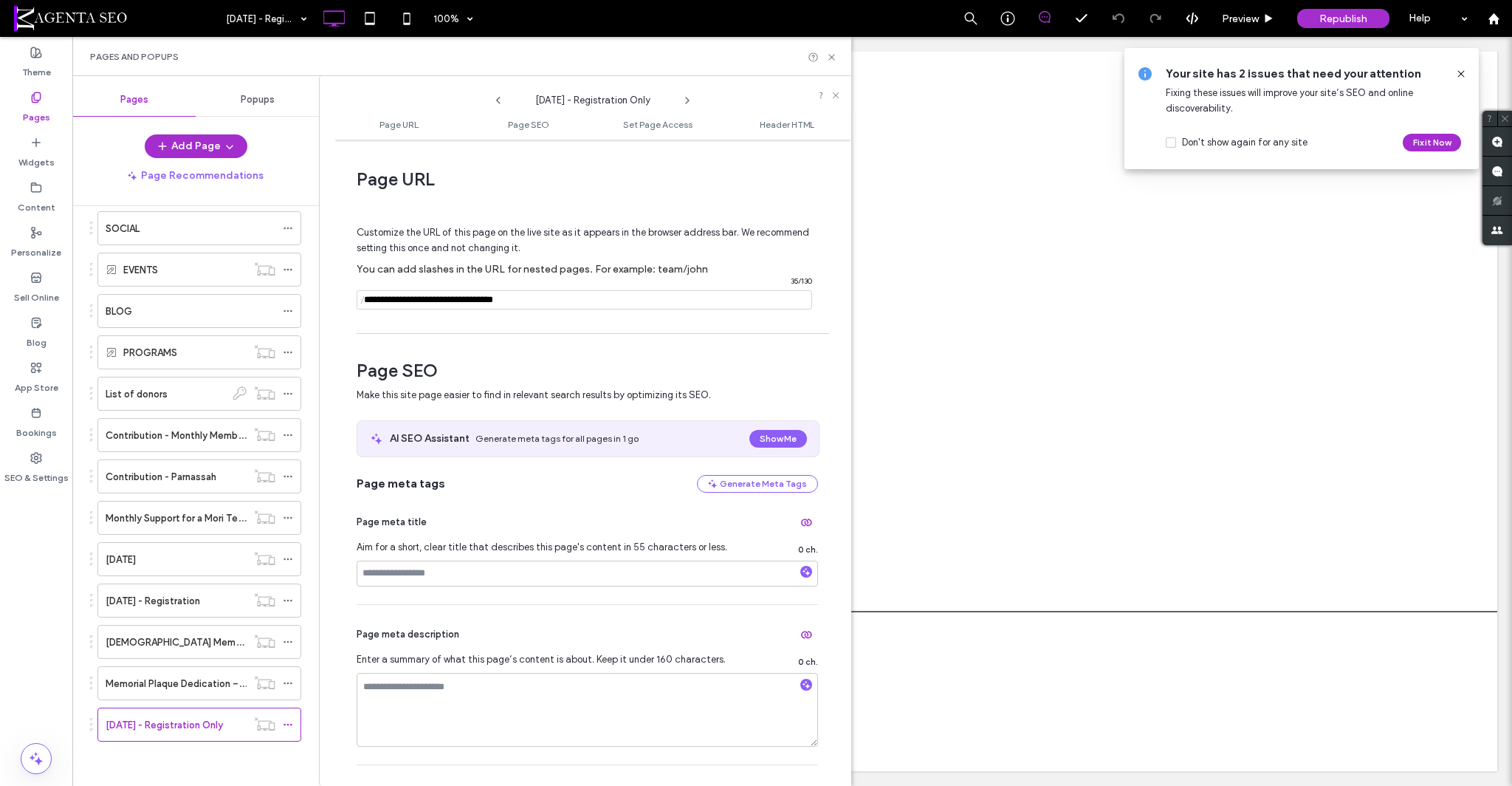
click at [455, 303] on input "notEmpty" at bounding box center [584, 299] width 455 height 19
type input "**********"
click at [570, 340] on div "Page URL Customize the URL of this page on the live site as it appears in the b…" at bounding box center [592, 462] width 517 height 631
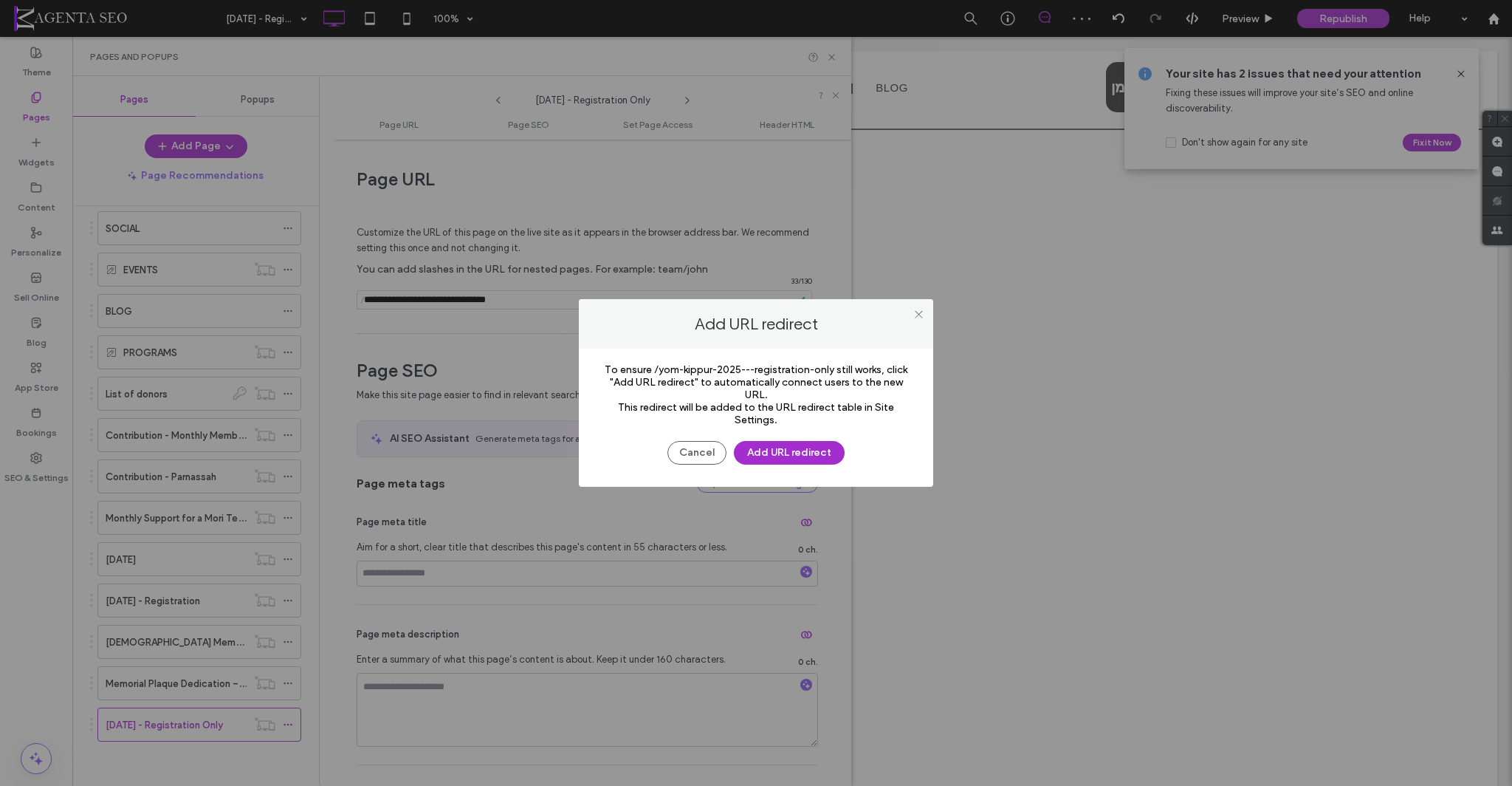
click at [666, 452] on div "Cancel Add URL redirect" at bounding box center [756, 445] width 311 height 39
click at [671, 451] on button "Cancel" at bounding box center [697, 452] width 59 height 24
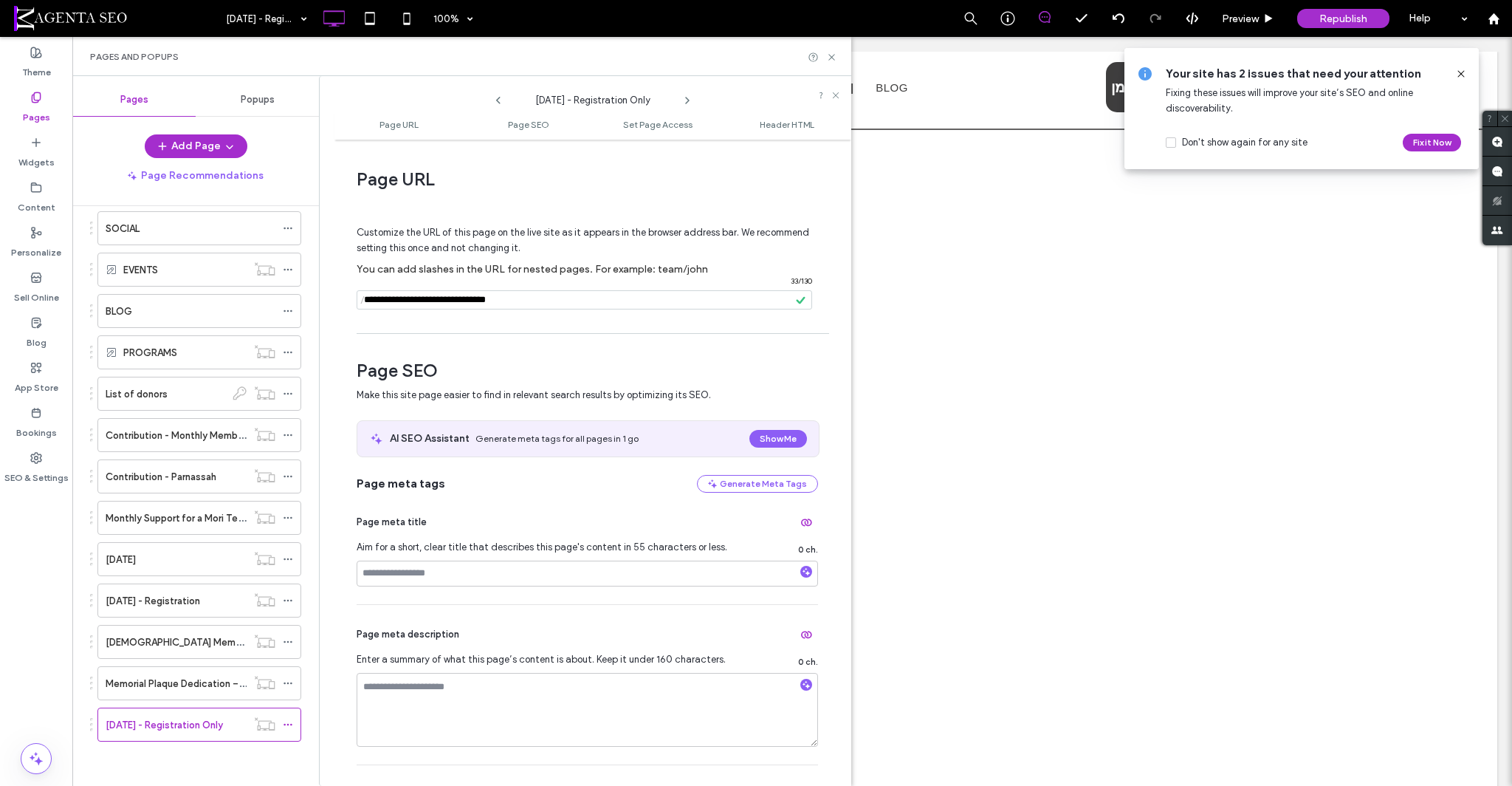
click at [497, 301] on input "notEmpty" at bounding box center [584, 299] width 455 height 19
click at [1341, 23] on span "Republish" at bounding box center [1343, 19] width 48 height 13
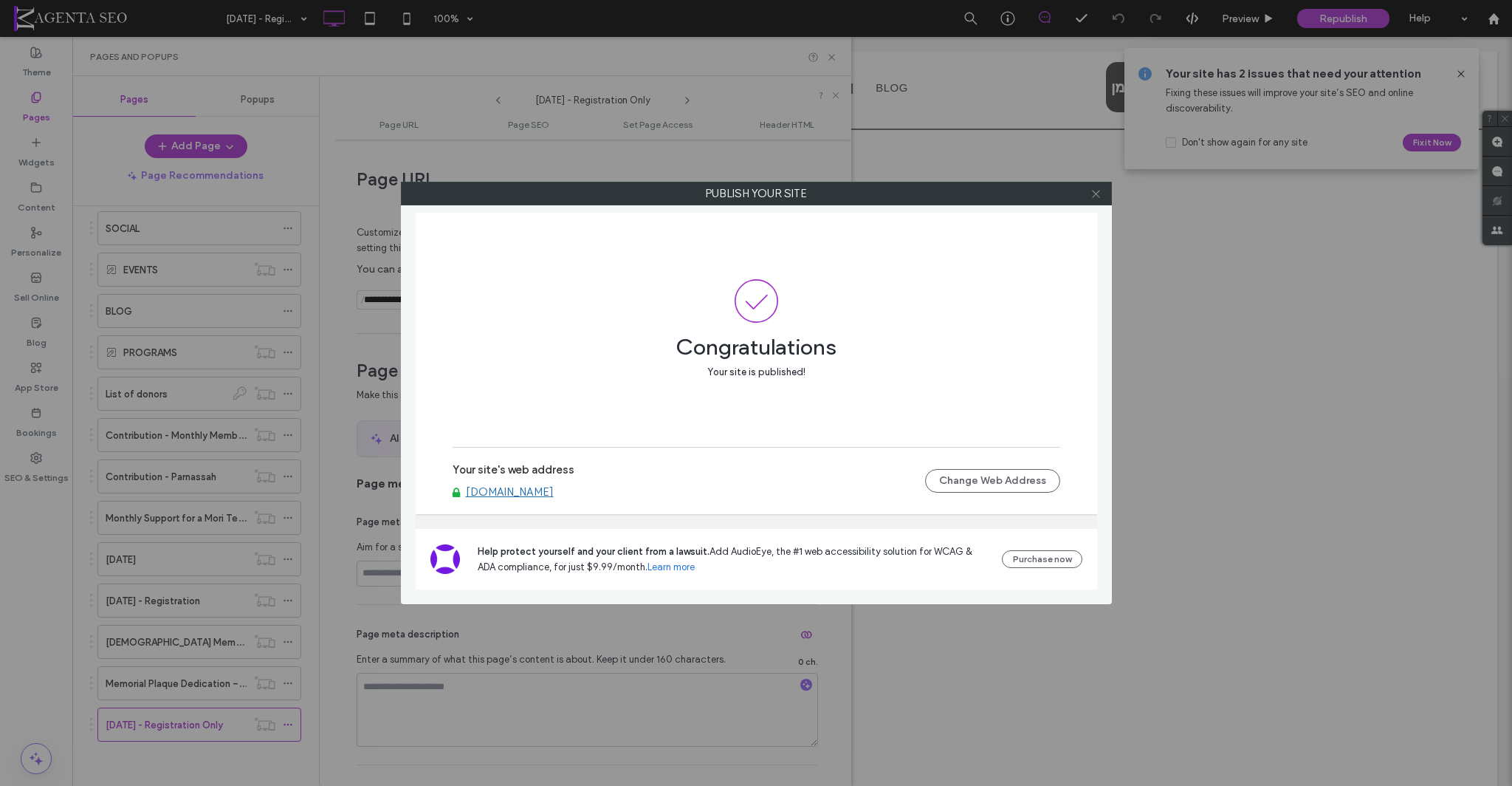
click at [1093, 194] on icon at bounding box center [1096, 194] width 11 height 11
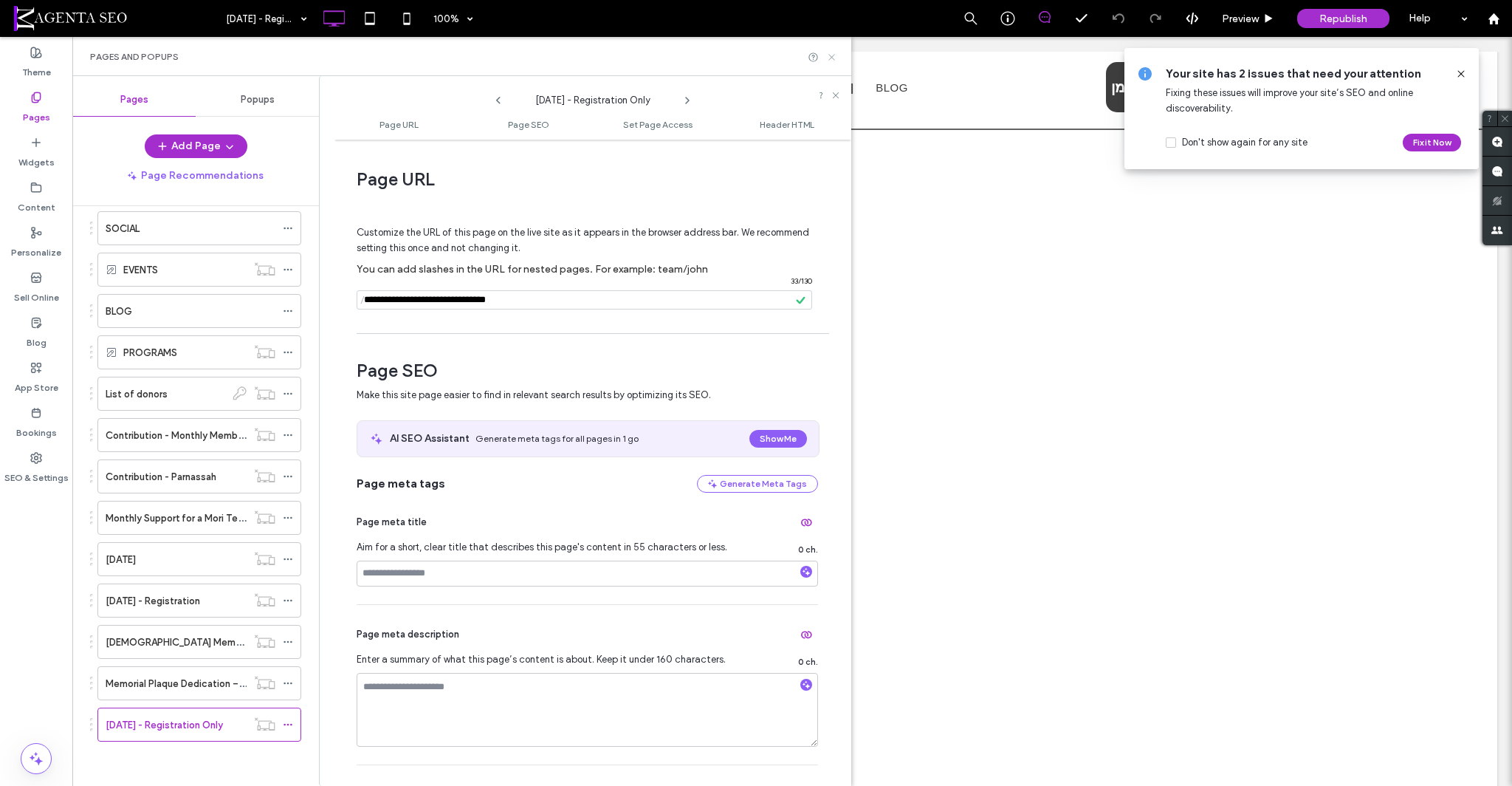
click at [834, 52] on icon at bounding box center [832, 57] width 11 height 11
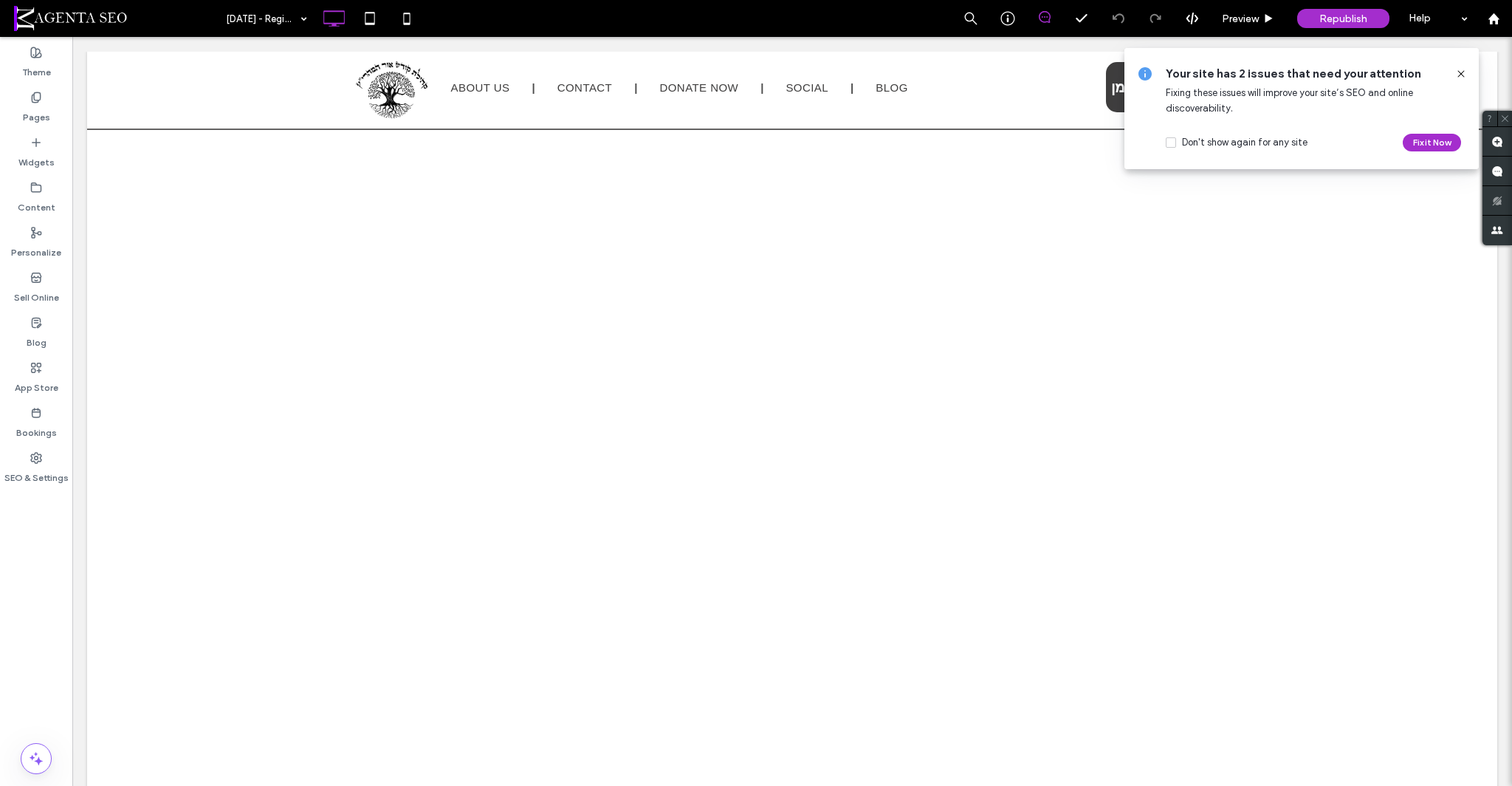
click at [1456, 70] on icon at bounding box center [1461, 74] width 12 height 12
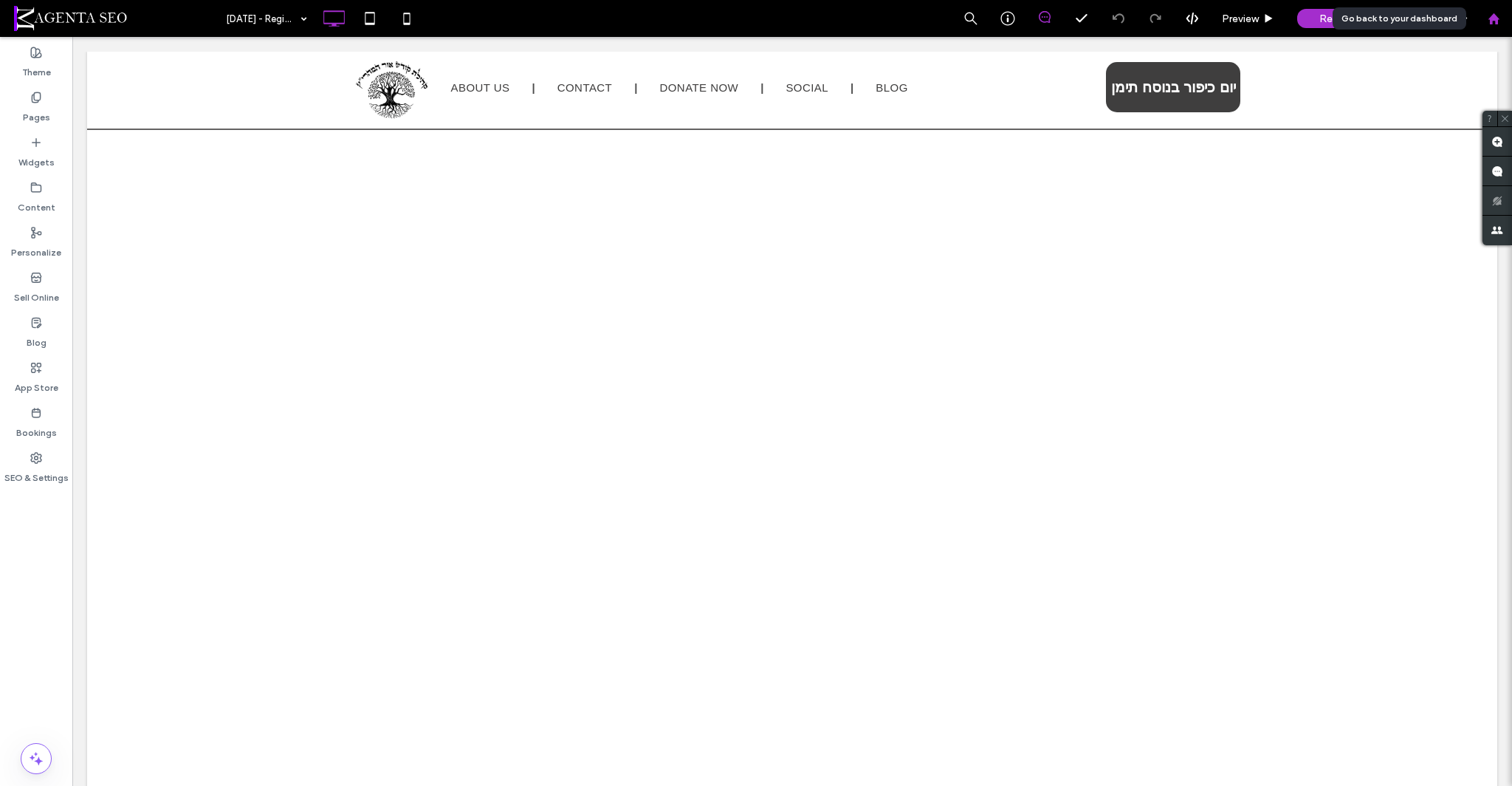
click at [1488, 21] on icon at bounding box center [1494, 19] width 13 height 13
